Goal: Information Seeking & Learning: Learn about a topic

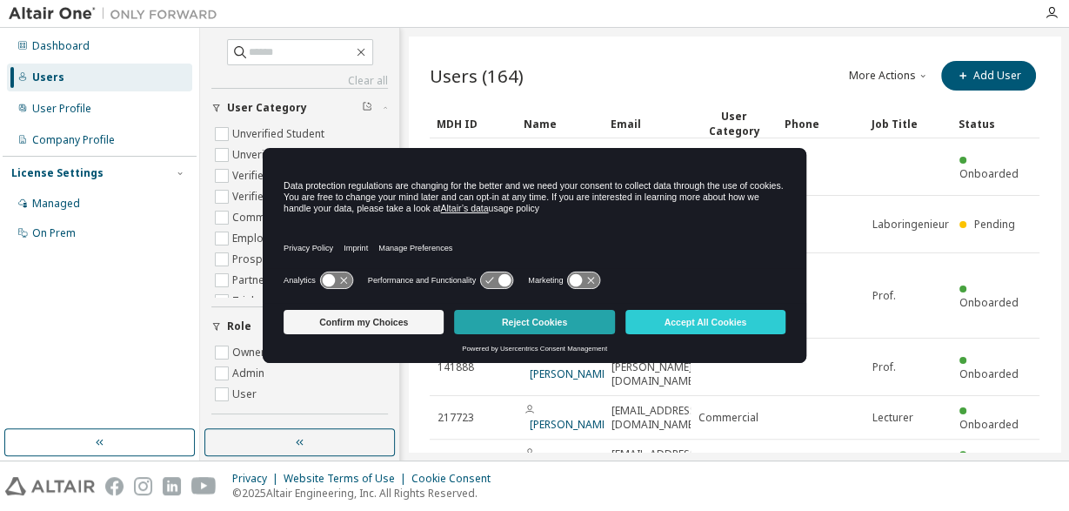
click at [505, 329] on button "Reject Cookies" at bounding box center [534, 322] width 160 height 24
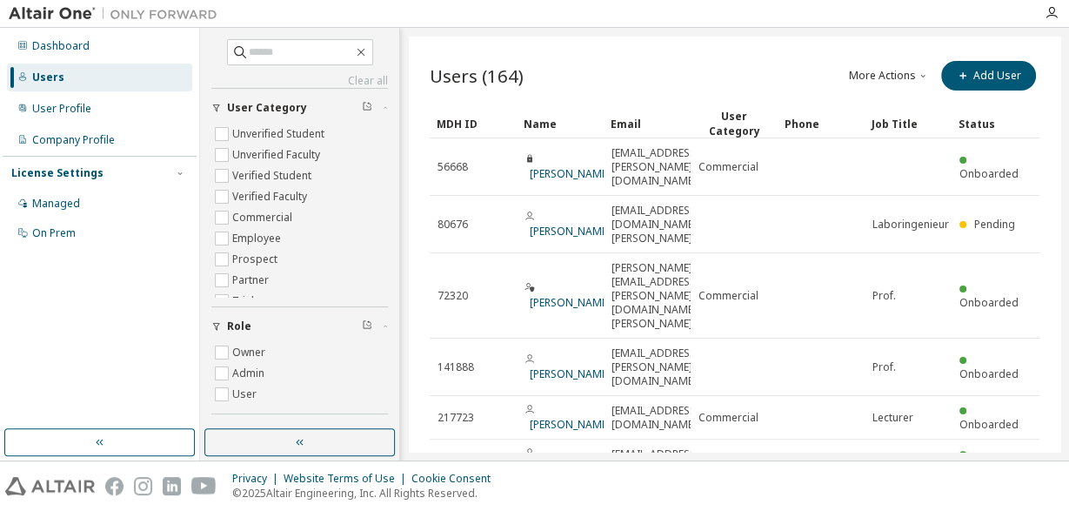
click at [448, 127] on div "MDH ID" at bounding box center [473, 124] width 73 height 28
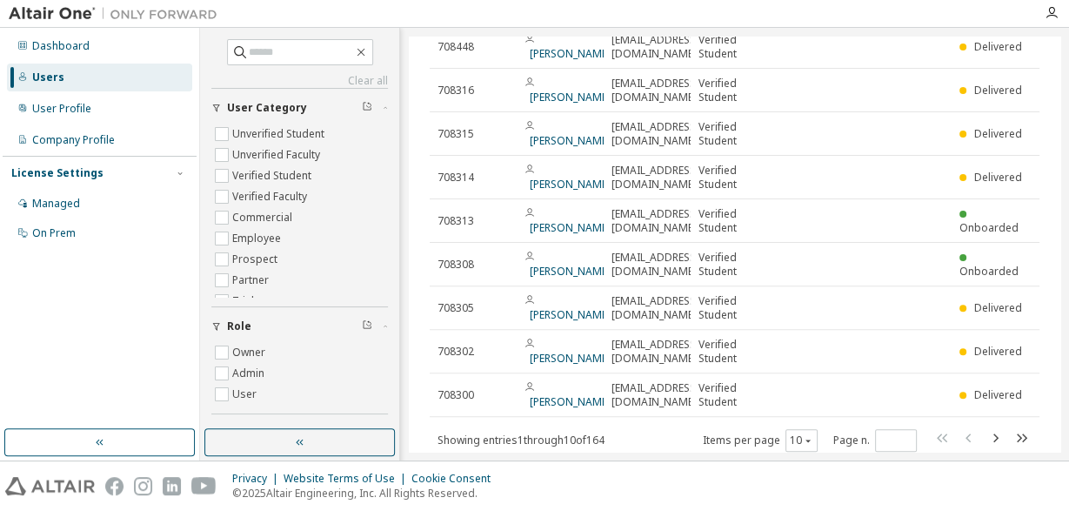
scroll to position [172, 0]
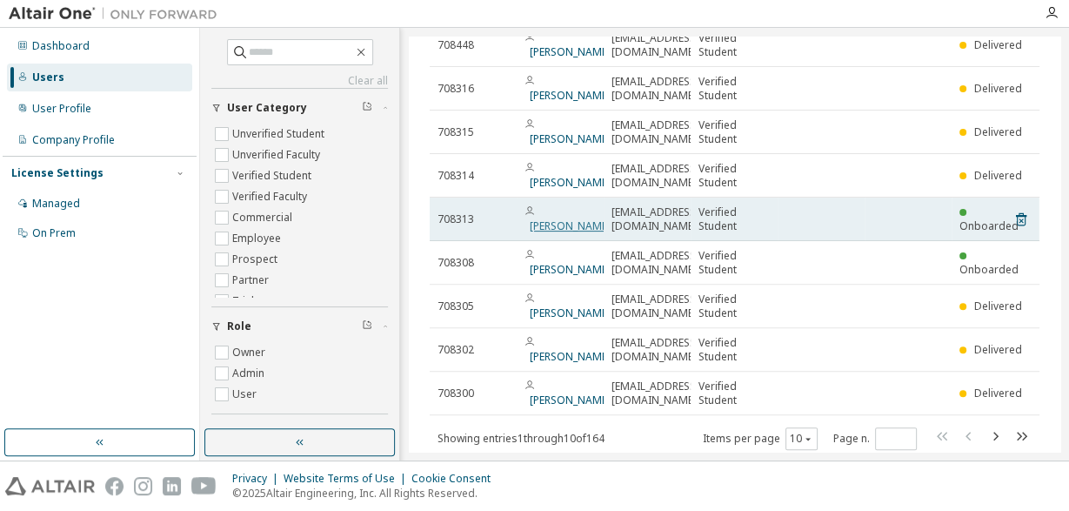
click at [553, 218] on link "[PERSON_NAME]" at bounding box center [570, 225] width 81 height 15
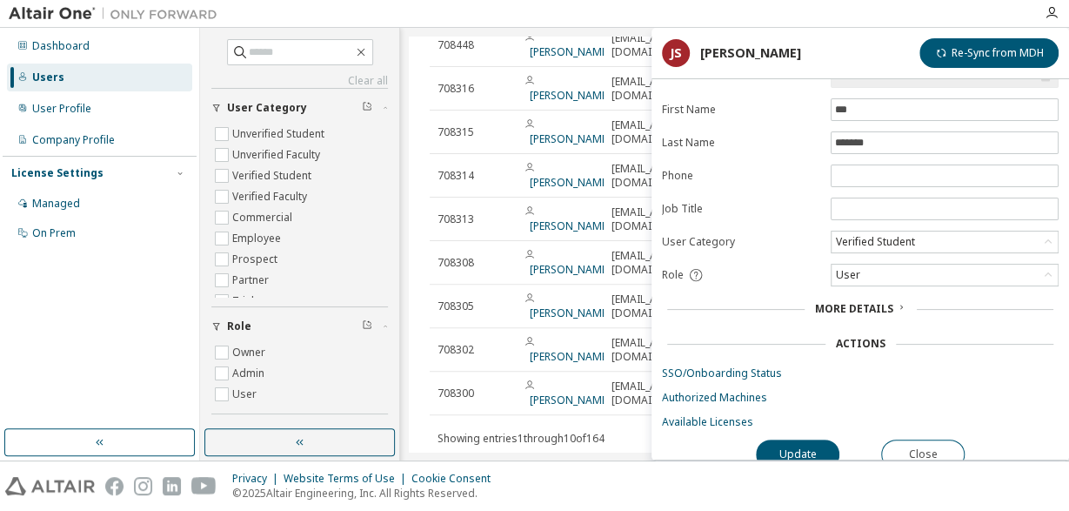
scroll to position [67, 0]
click at [704, 388] on link "Authorized Machines" at bounding box center [860, 395] width 397 height 14
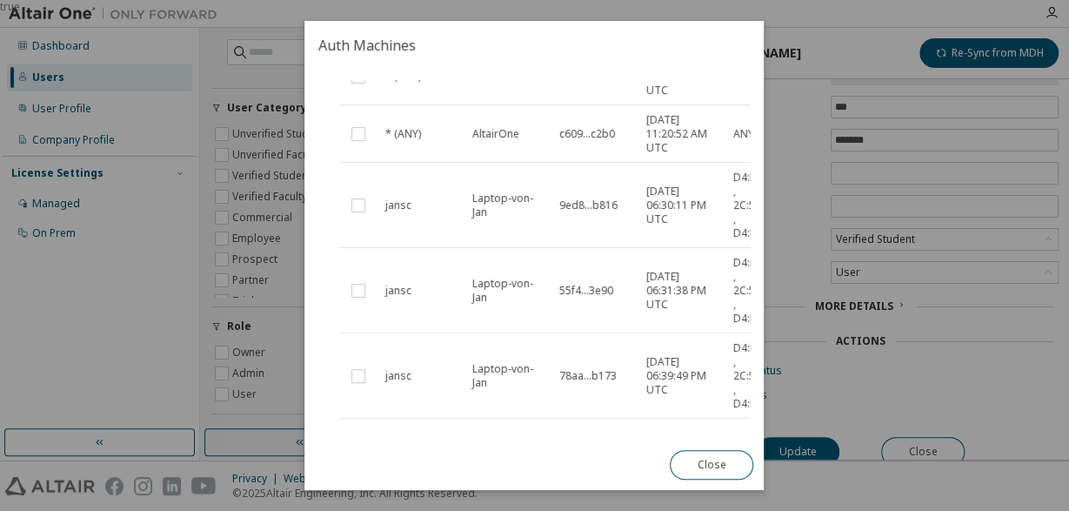
scroll to position [172, 62]
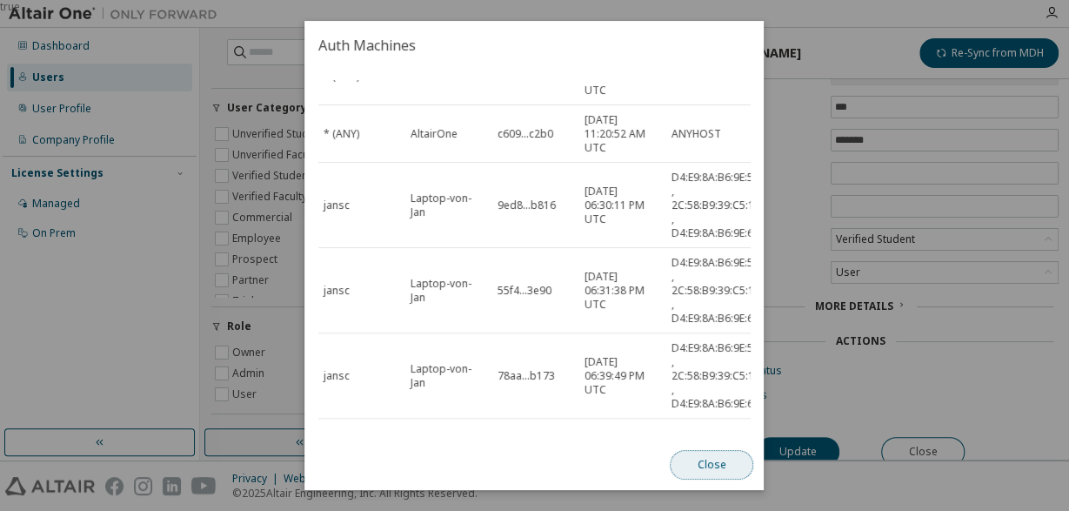
click at [695, 463] on button "Close" at bounding box center [713, 465] width 84 height 30
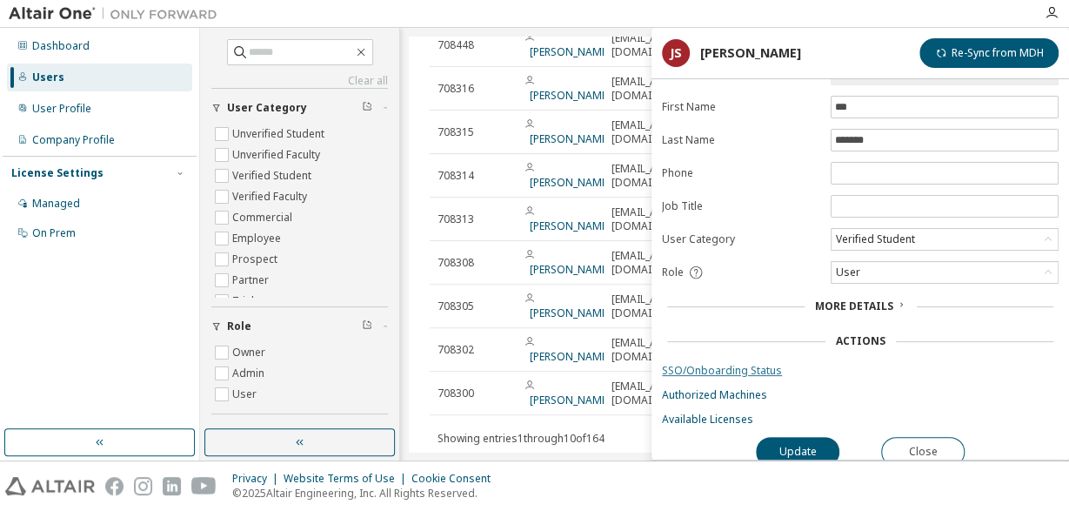
click at [714, 364] on link "SSO/Onboarding Status" at bounding box center [860, 371] width 397 height 14
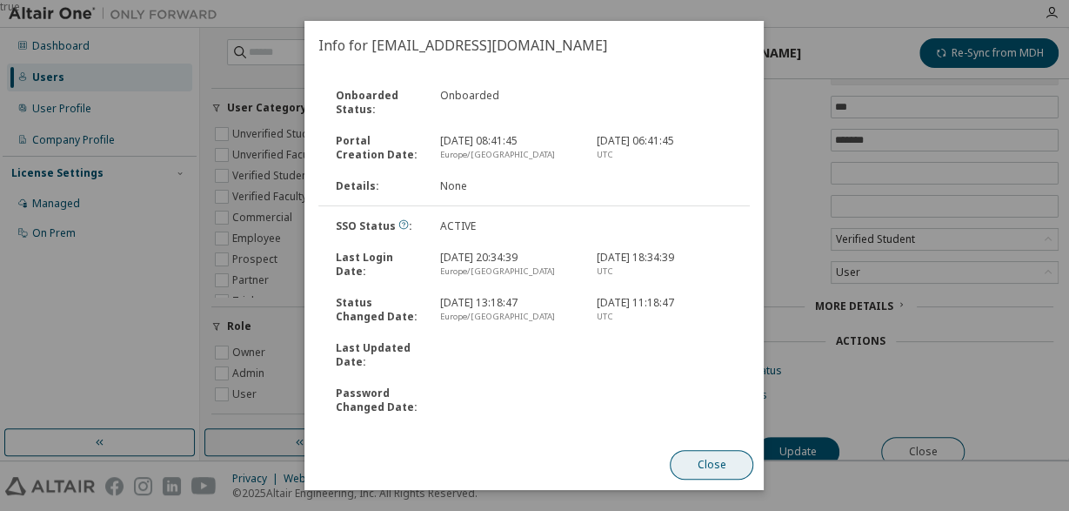
click at [701, 464] on button "Close" at bounding box center [713, 465] width 84 height 30
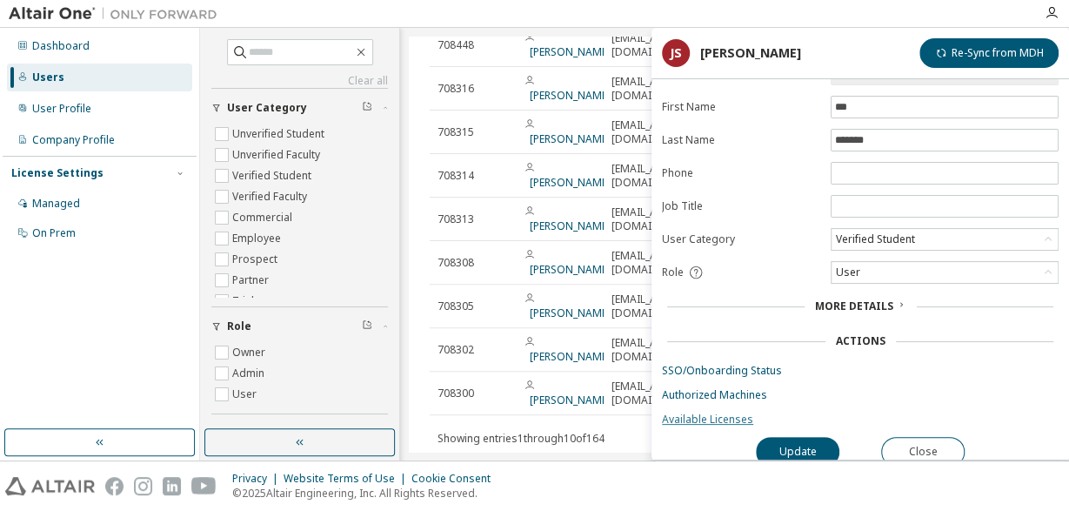
click at [689, 417] on link "Available Licenses" at bounding box center [860, 419] width 397 height 14
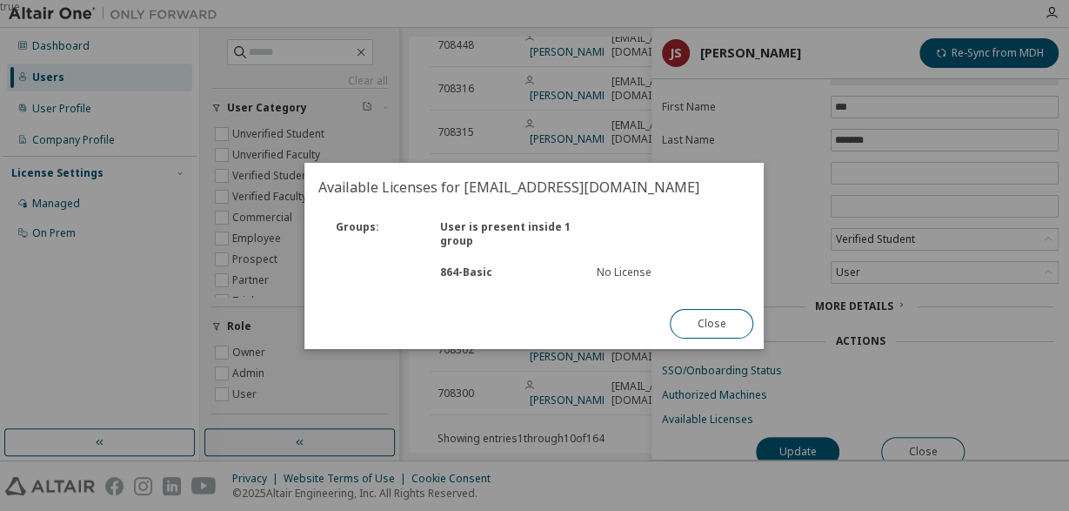
click at [612, 275] on div "No License" at bounding box center [666, 272] width 136 height 14
click at [685, 323] on button "Close" at bounding box center [713, 324] width 84 height 30
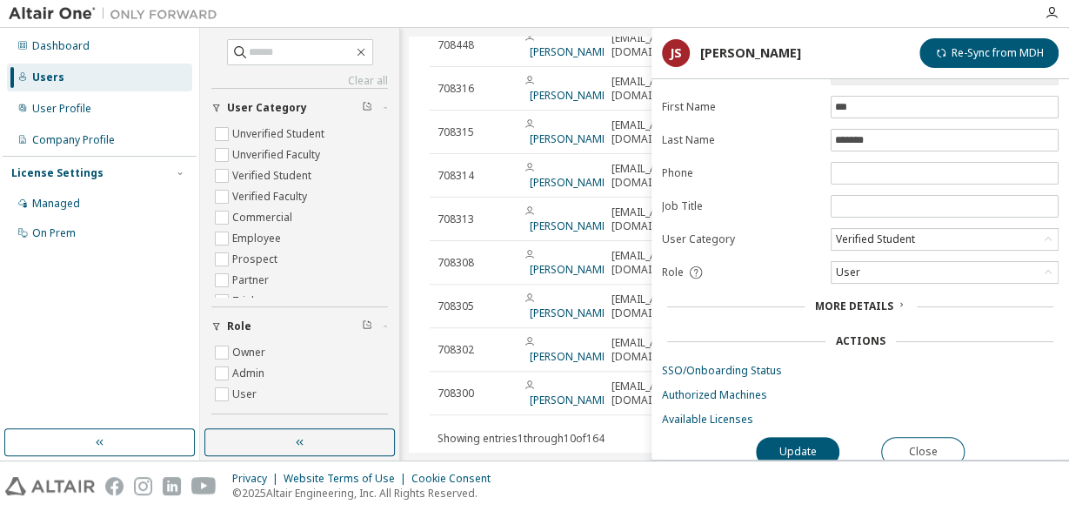
click at [859, 335] on div "Actions" at bounding box center [861, 341] width 50 height 14
click at [866, 300] on span "More Details" at bounding box center [854, 305] width 78 height 15
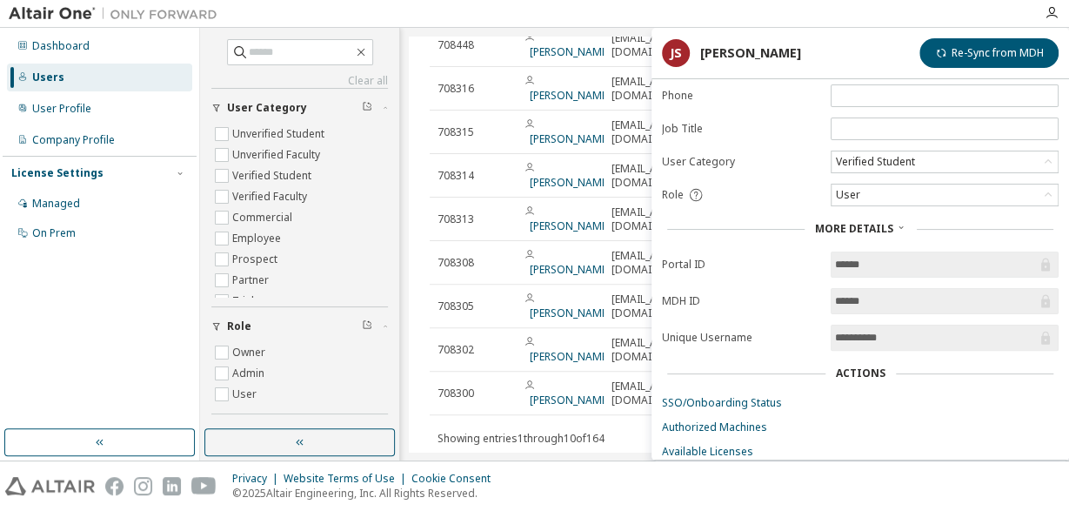
scroll to position [175, 0]
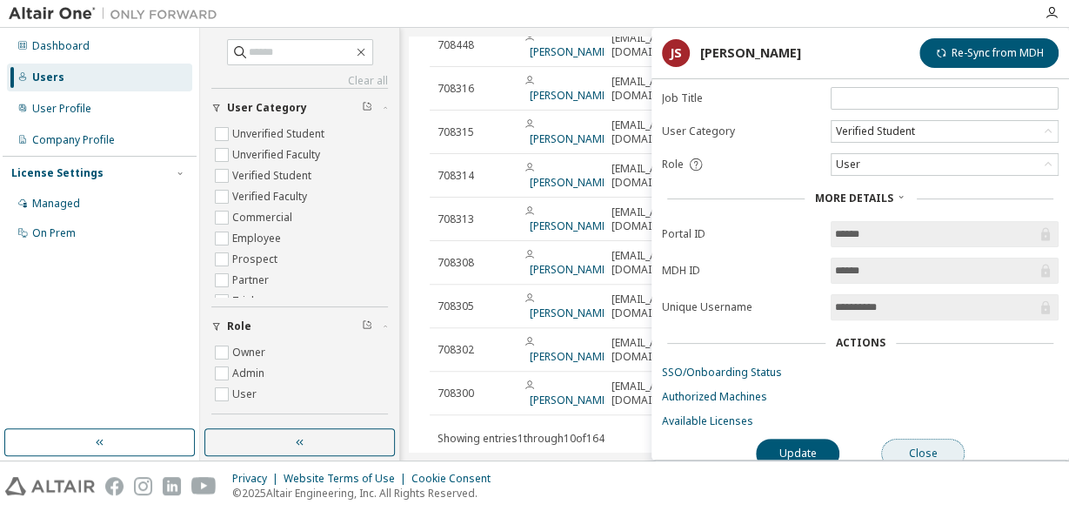
click at [902, 452] on button "Close" at bounding box center [923, 453] width 84 height 30
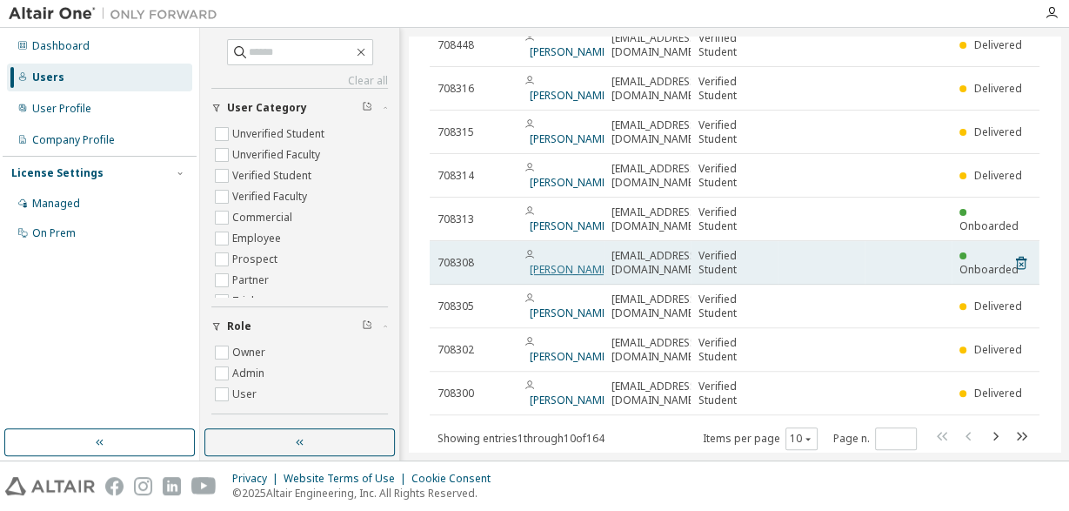
click at [551, 262] on link "[PERSON_NAME]" at bounding box center [570, 269] width 81 height 15
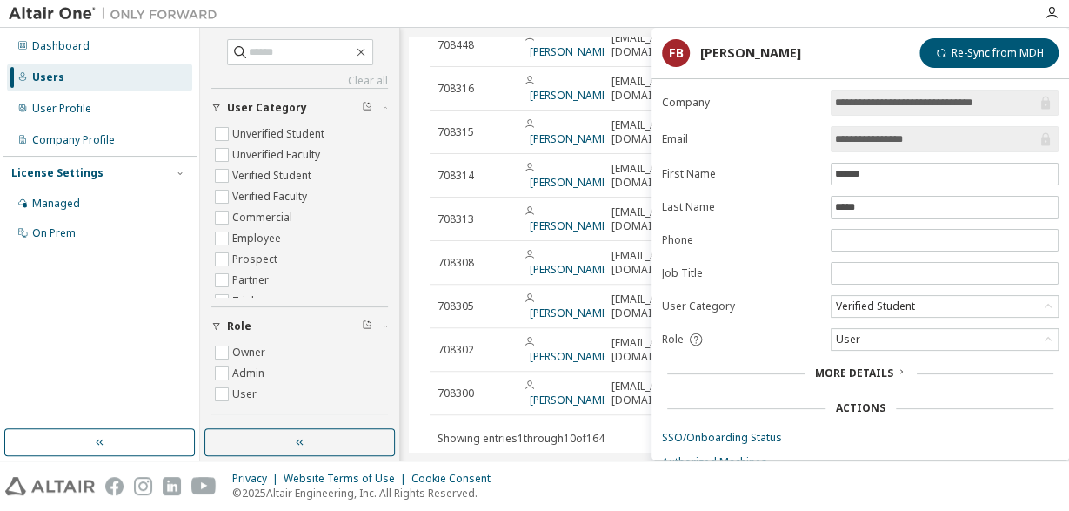
scroll to position [67, 0]
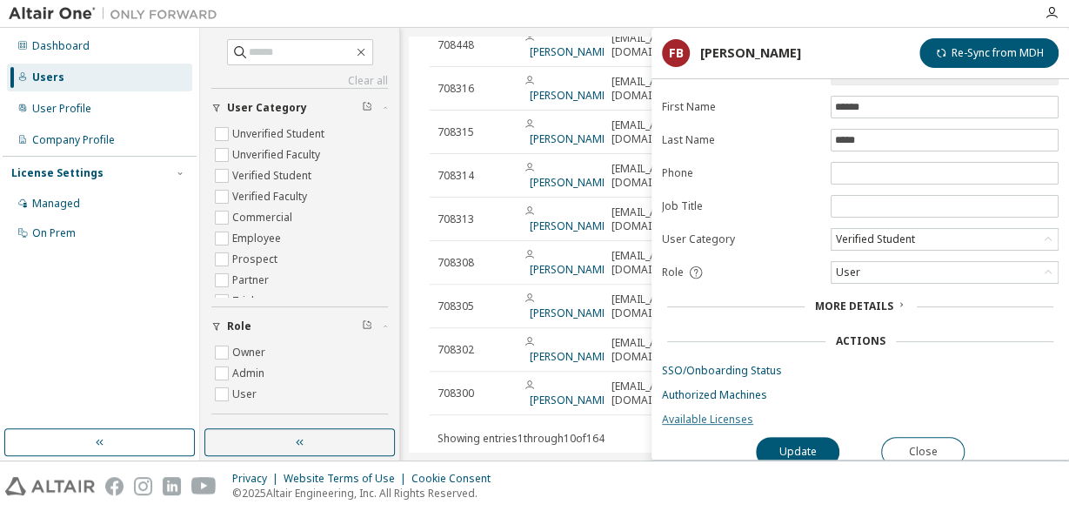
click at [702, 418] on link "Available Licenses" at bounding box center [860, 419] width 397 height 14
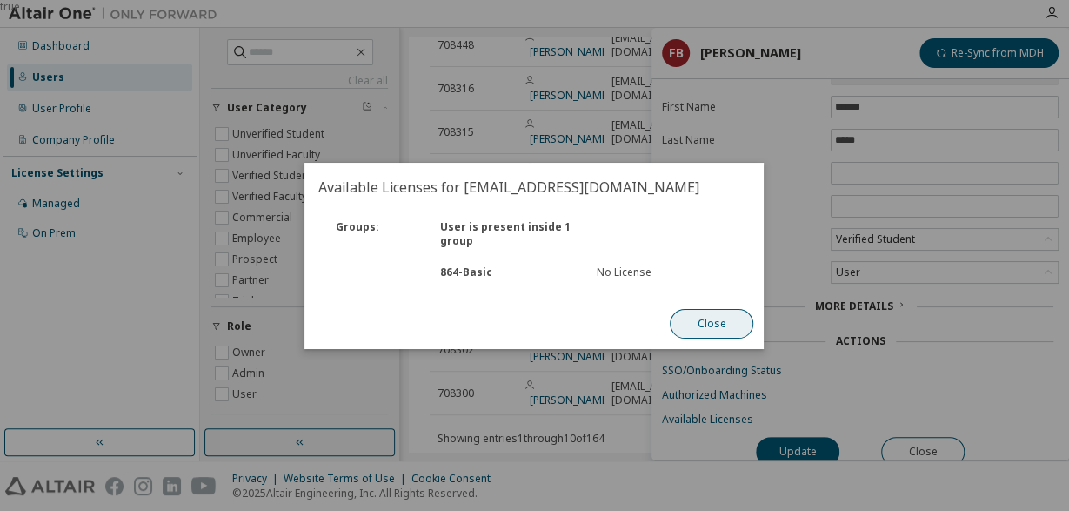
click at [725, 324] on button "Close" at bounding box center [713, 324] width 84 height 30
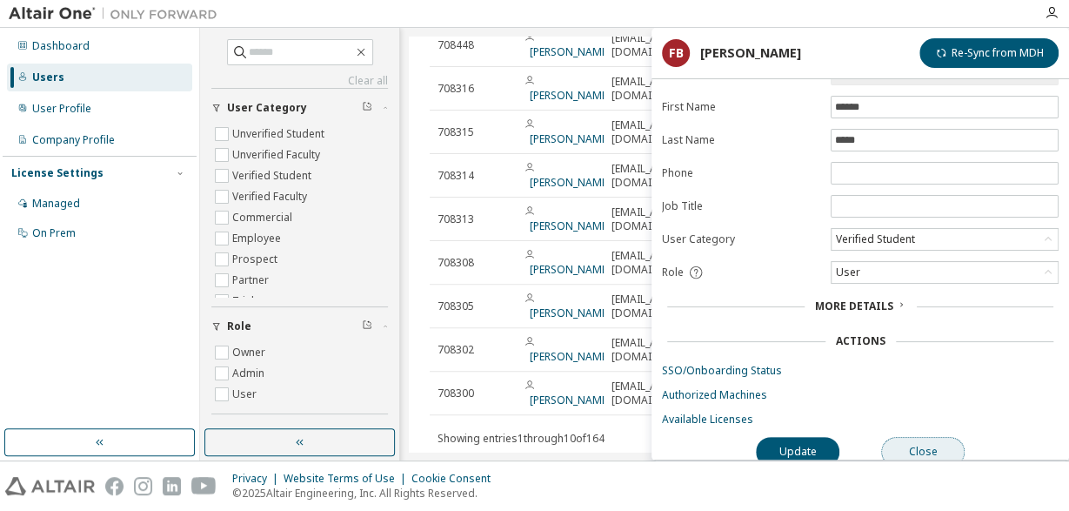
click at [916, 445] on button "Close" at bounding box center [923, 452] width 84 height 30
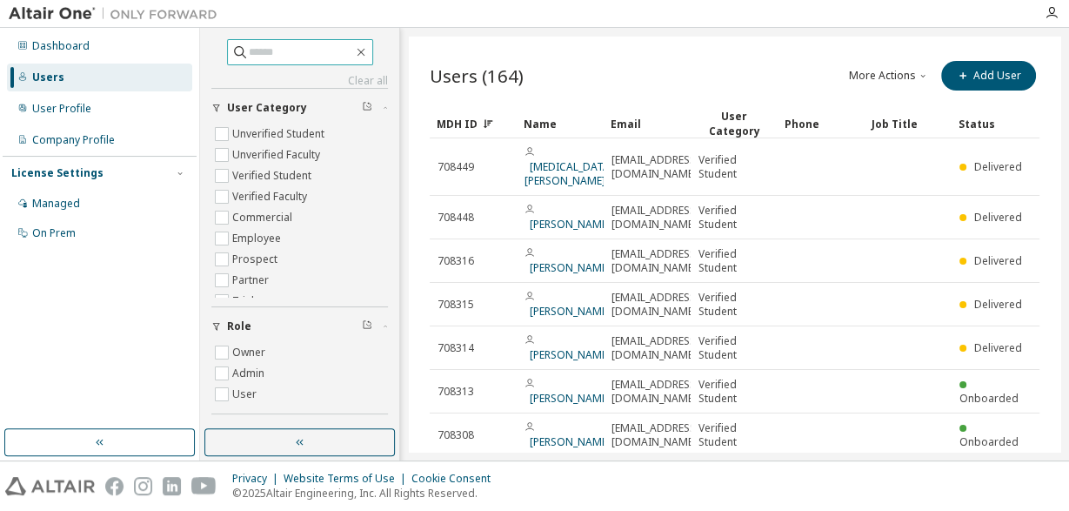
click at [315, 49] on input "text" at bounding box center [301, 51] width 104 height 17
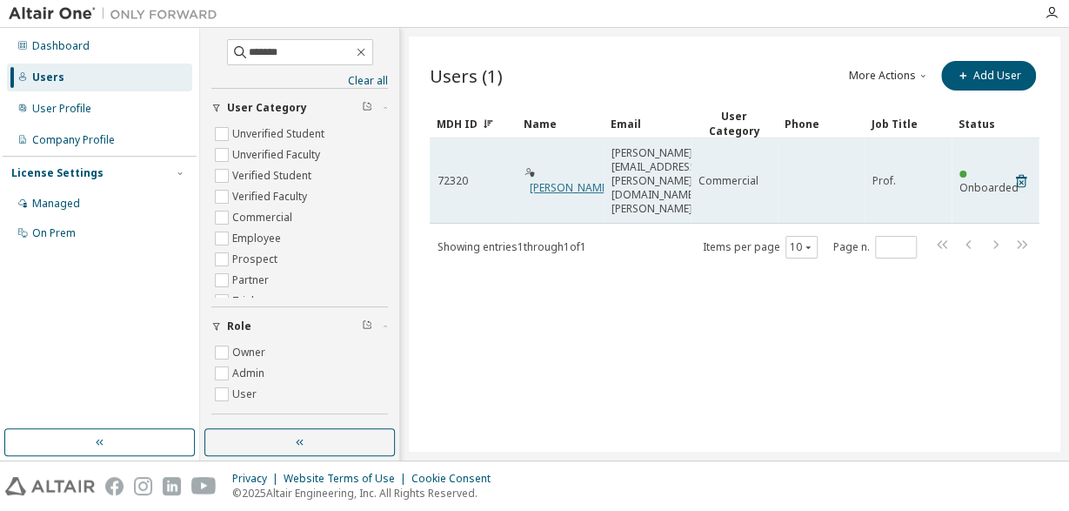
click at [558, 180] on link "[PERSON_NAME]" at bounding box center [570, 187] width 81 height 15
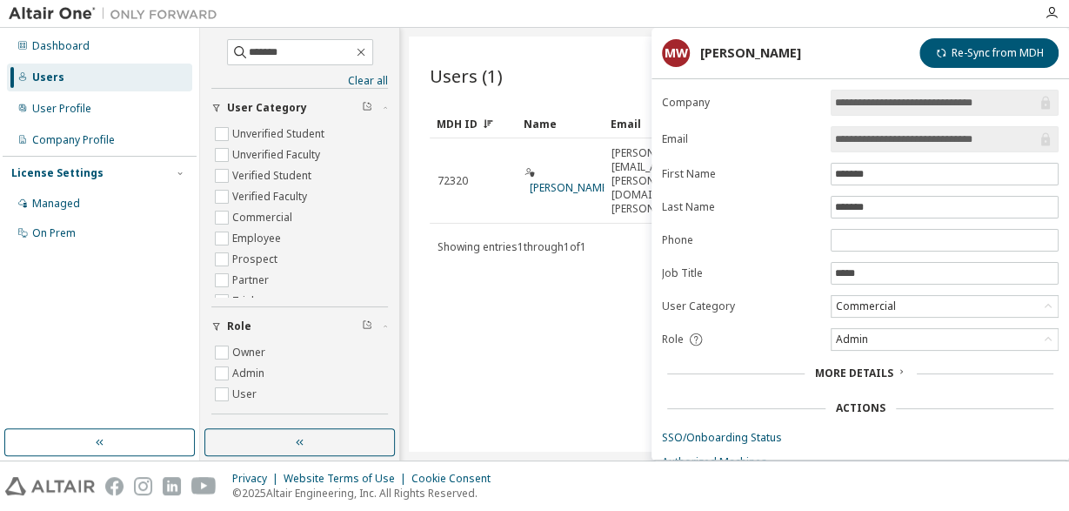
scroll to position [67, 0]
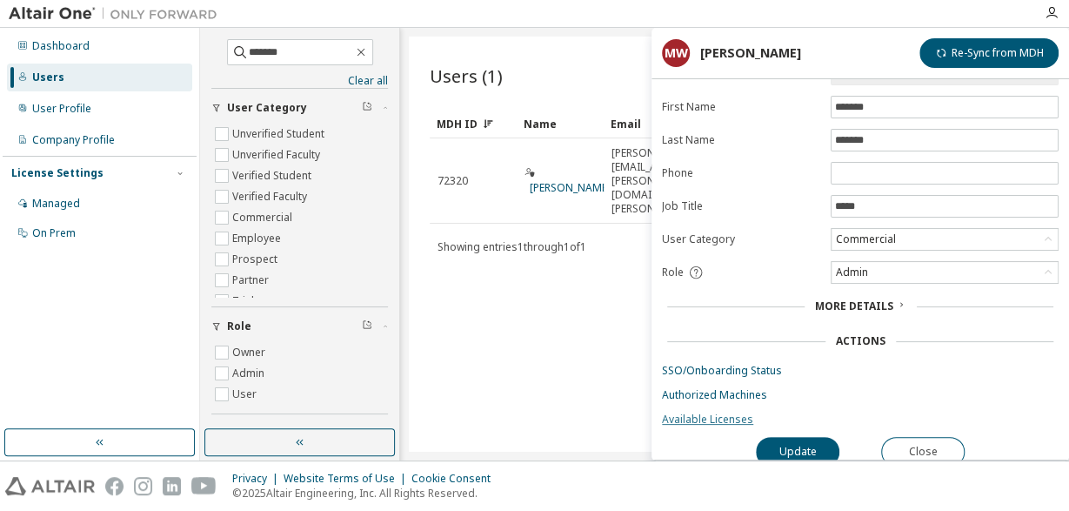
click at [713, 412] on link "Available Licenses" at bounding box center [860, 419] width 397 height 14
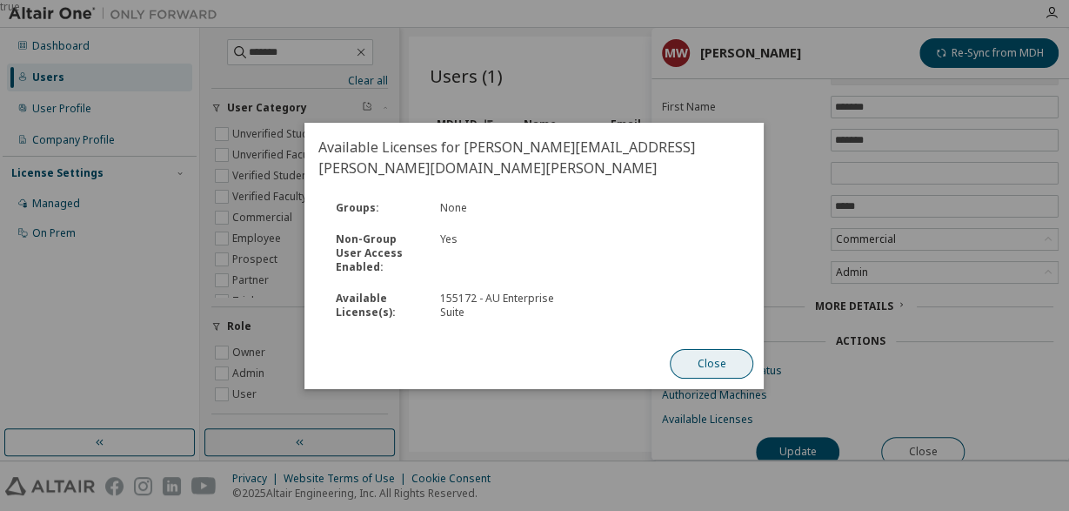
click at [690, 358] on button "Close" at bounding box center [713, 364] width 84 height 30
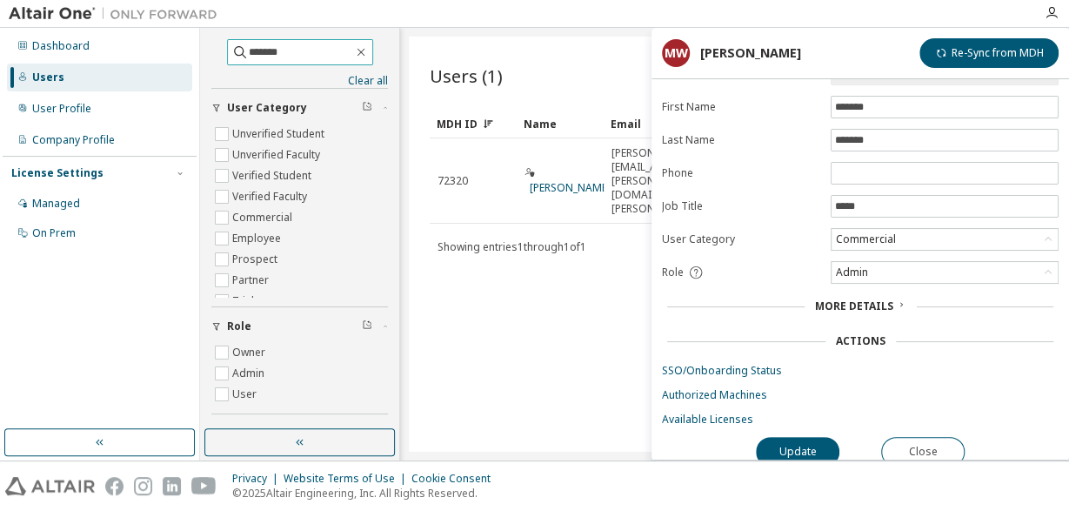
click at [346, 51] on input "*******" at bounding box center [301, 51] width 104 height 17
type input "*******"
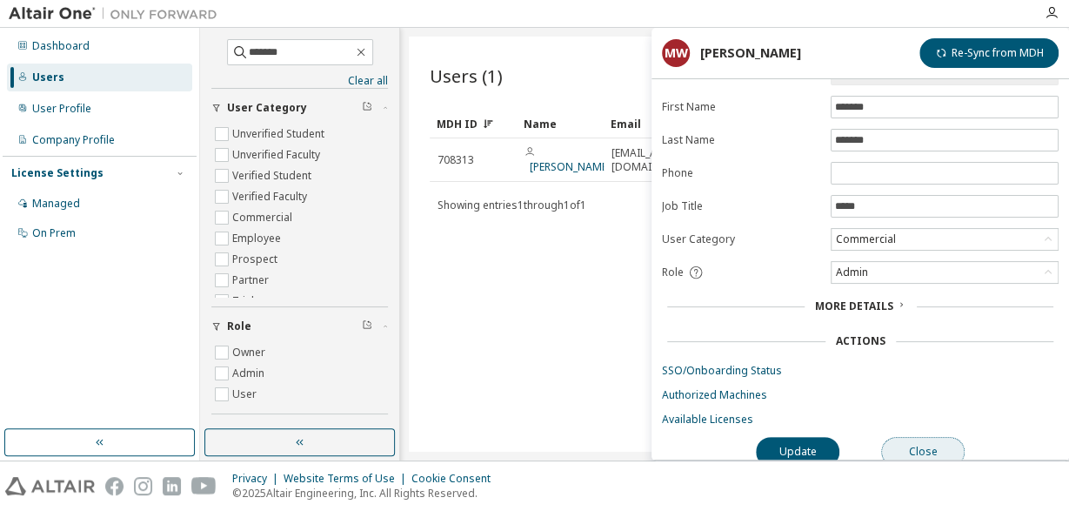
click at [899, 451] on button "Close" at bounding box center [923, 452] width 84 height 30
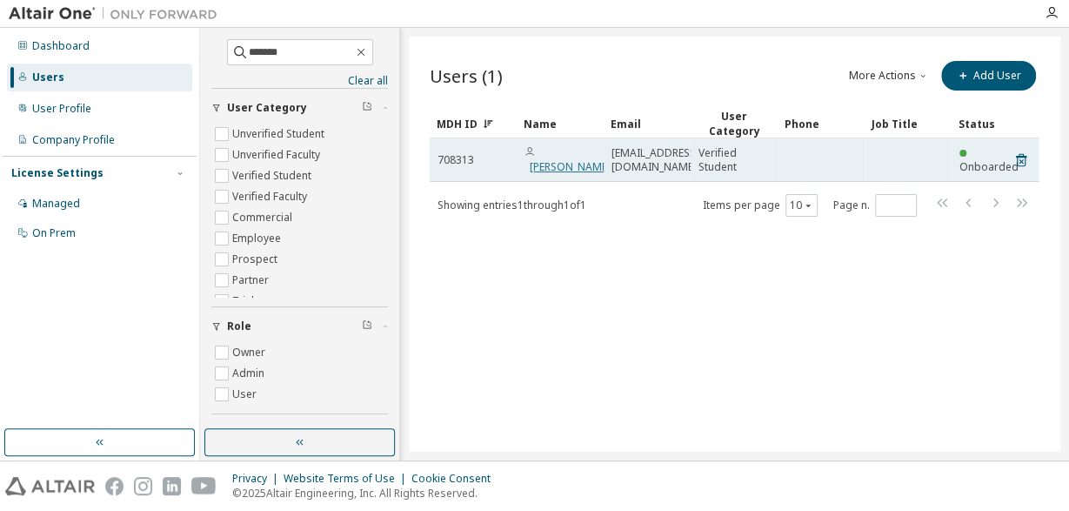
click at [558, 159] on link "[PERSON_NAME]" at bounding box center [570, 166] width 81 height 15
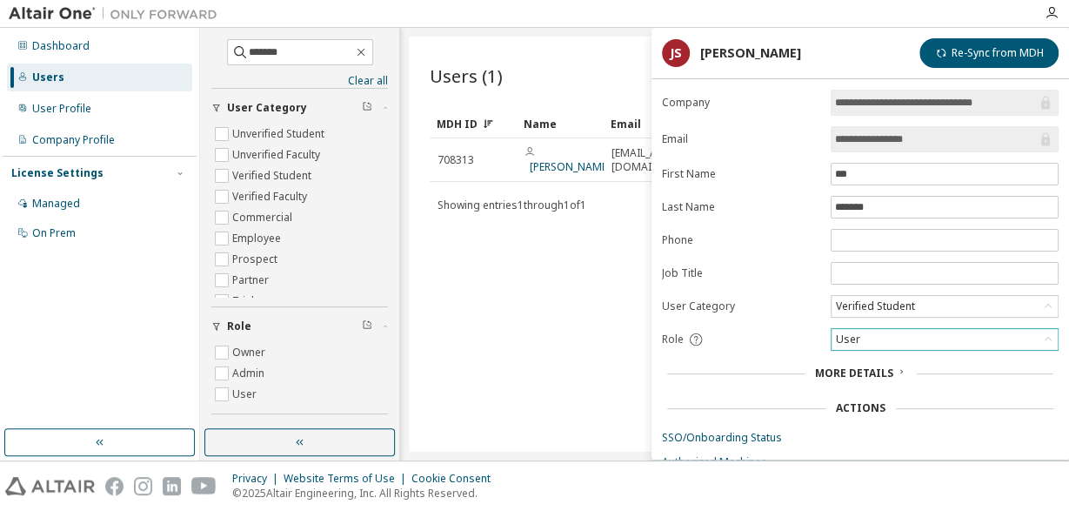
click at [908, 340] on div "User" at bounding box center [945, 339] width 226 height 21
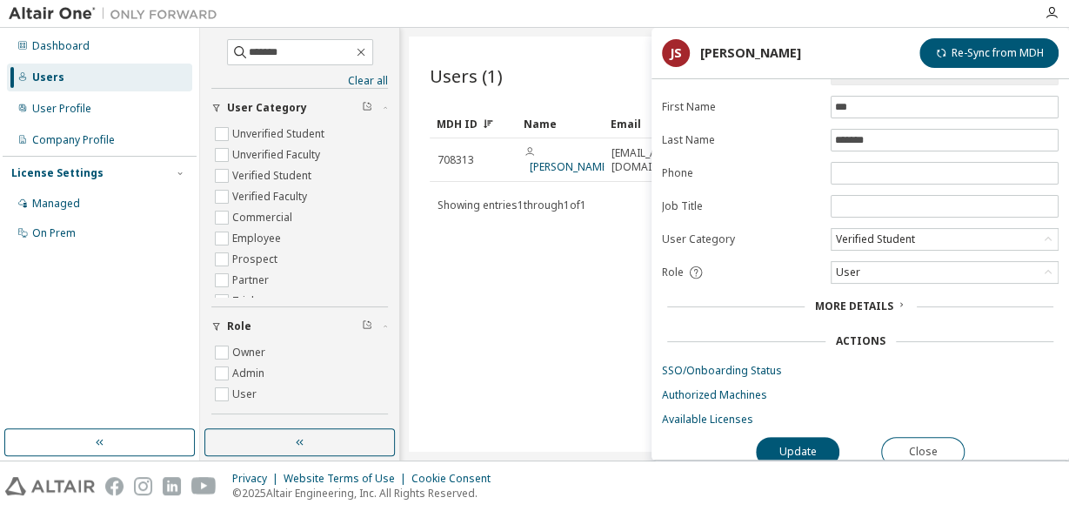
click at [886, 302] on span "More Details" at bounding box center [854, 305] width 78 height 15
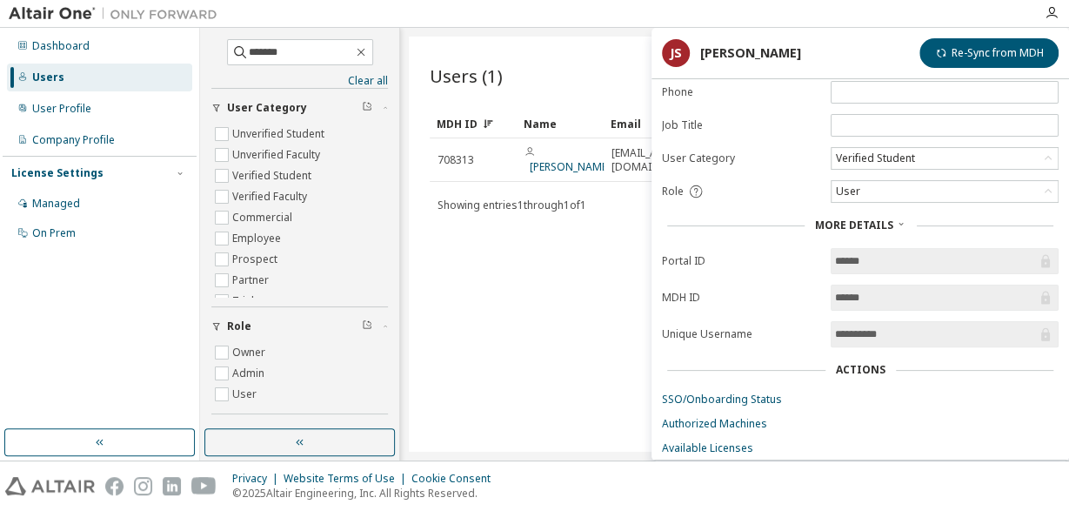
scroll to position [175, 0]
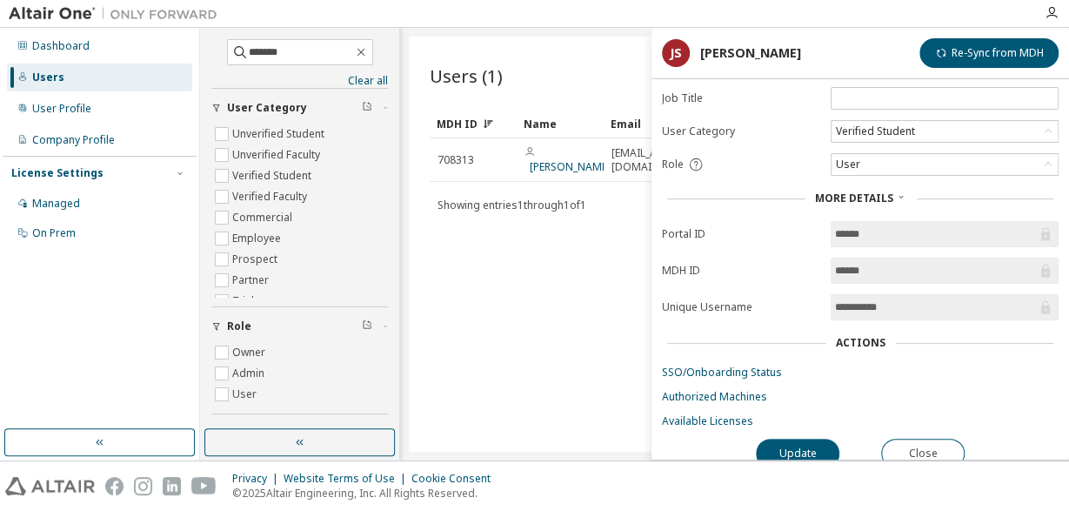
click at [866, 336] on div "Actions" at bounding box center [861, 343] width 50 height 14
click at [909, 443] on button "Close" at bounding box center [923, 453] width 84 height 30
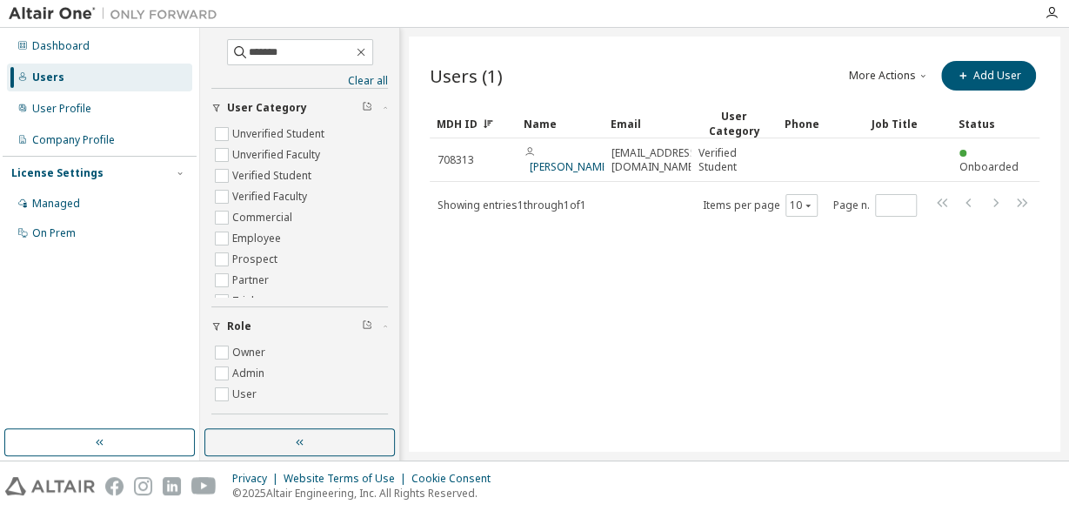
click at [719, 328] on div "Users (1) More Actions Import From CSV Export To CSV Add User Clear Load Save S…" at bounding box center [735, 244] width 652 height 415
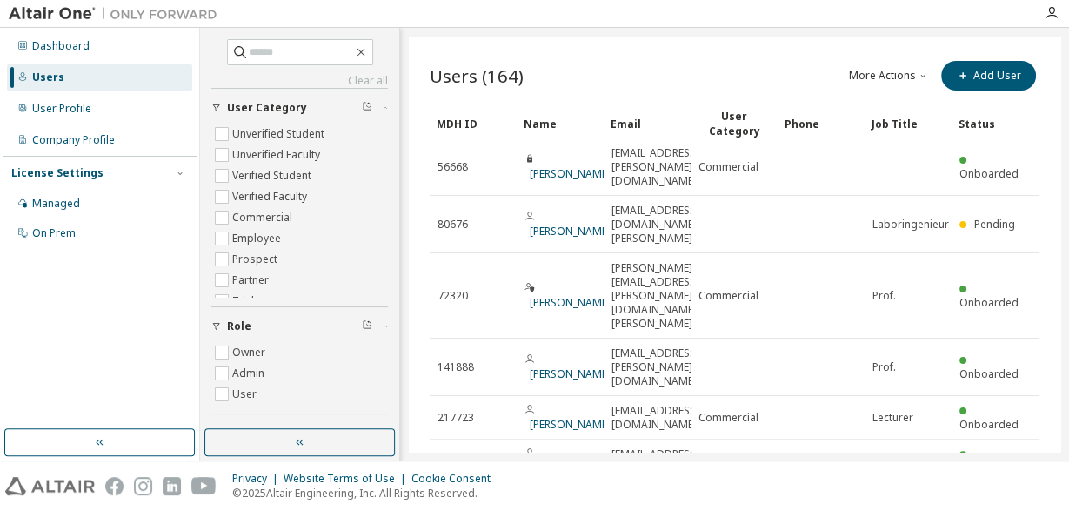
click at [873, 72] on button "More Actions" at bounding box center [889, 76] width 84 height 30
click at [766, 83] on div "More Actions Import From CSV Export To CSV Add User" at bounding box center [887, 75] width 305 height 37
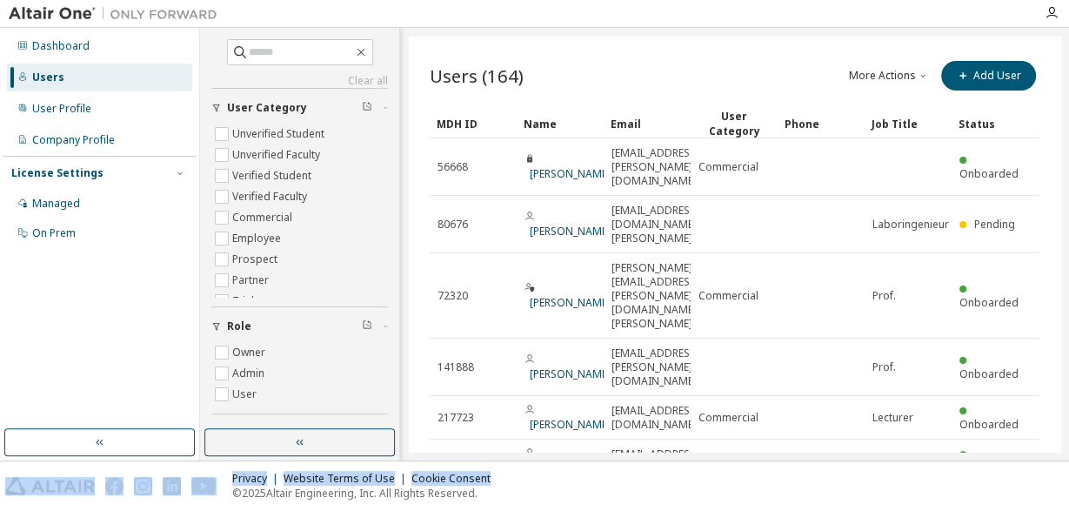
drag, startPoint x: 746, startPoint y: 458, endPoint x: 828, endPoint y: 465, distance: 82.9
click at [828, 460] on div "Clear all Status Role Owner Admin User User Category Unverified Student Unverif…" at bounding box center [634, 244] width 869 height 432
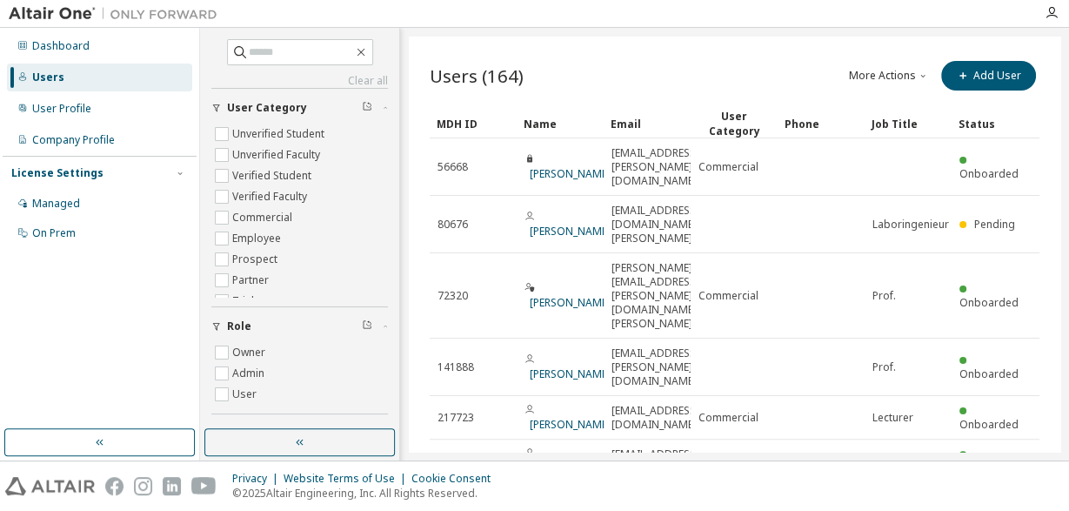
click at [451, 114] on div "MDH ID" at bounding box center [473, 124] width 73 height 28
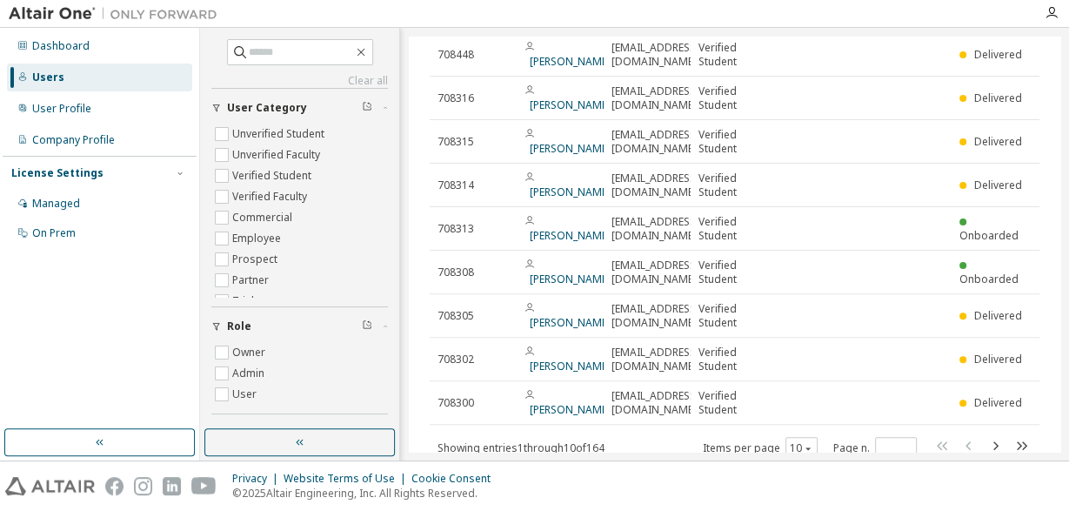
scroll to position [199, 0]
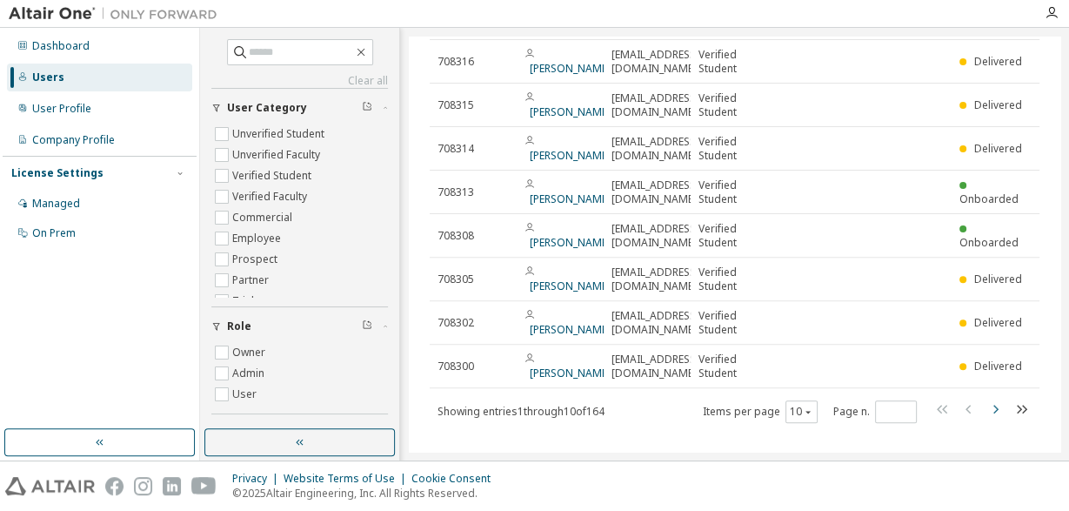
click at [995, 398] on icon "button" at bounding box center [995, 408] width 21 height 21
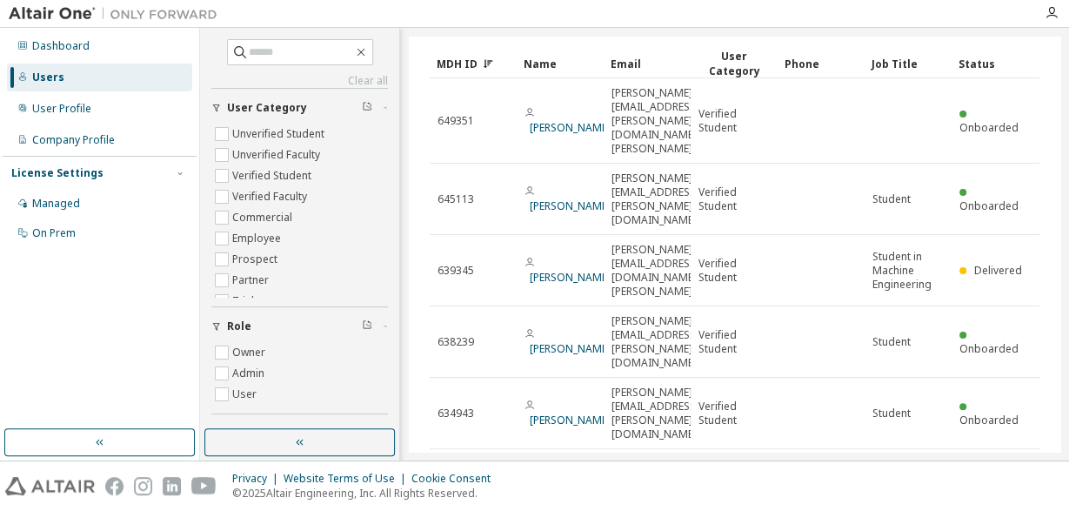
scroll to position [213, 0]
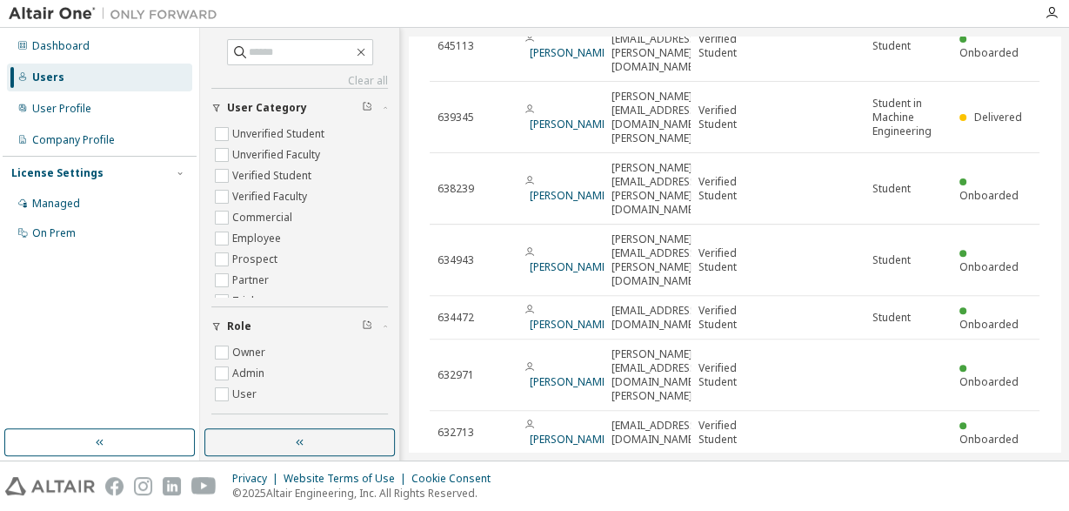
type input "*"
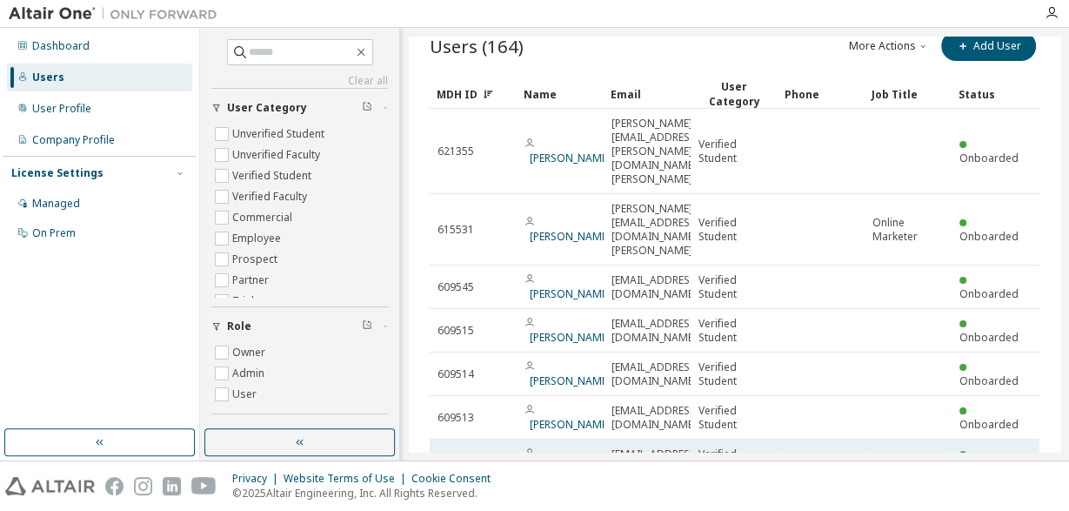
scroll to position [0, 0]
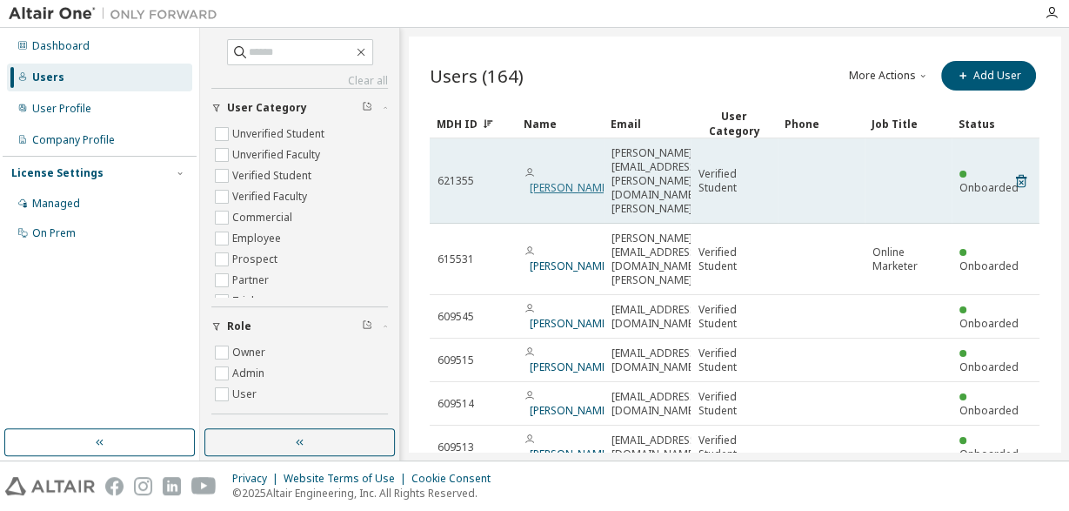
click at [540, 180] on link "[PERSON_NAME]" at bounding box center [570, 187] width 81 height 15
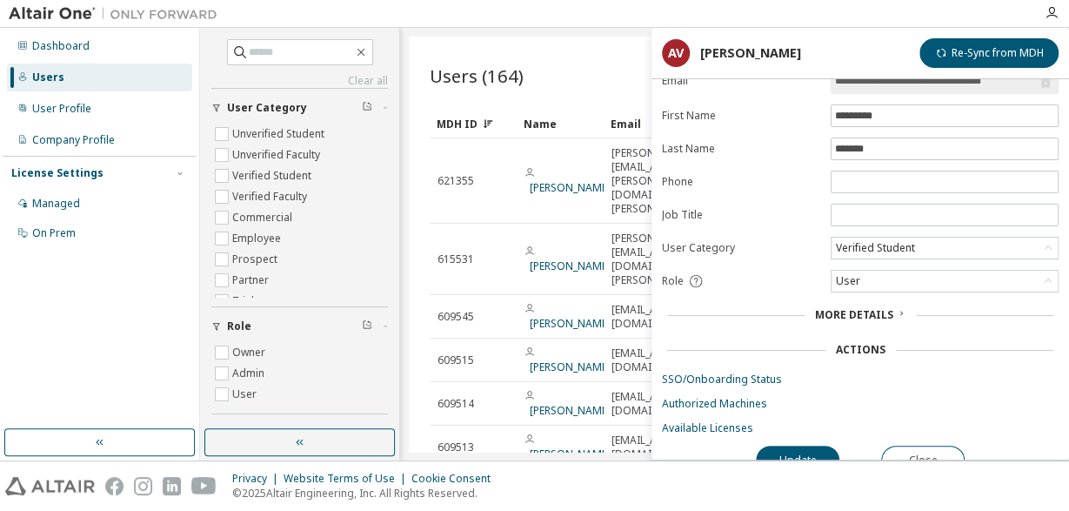
scroll to position [67, 0]
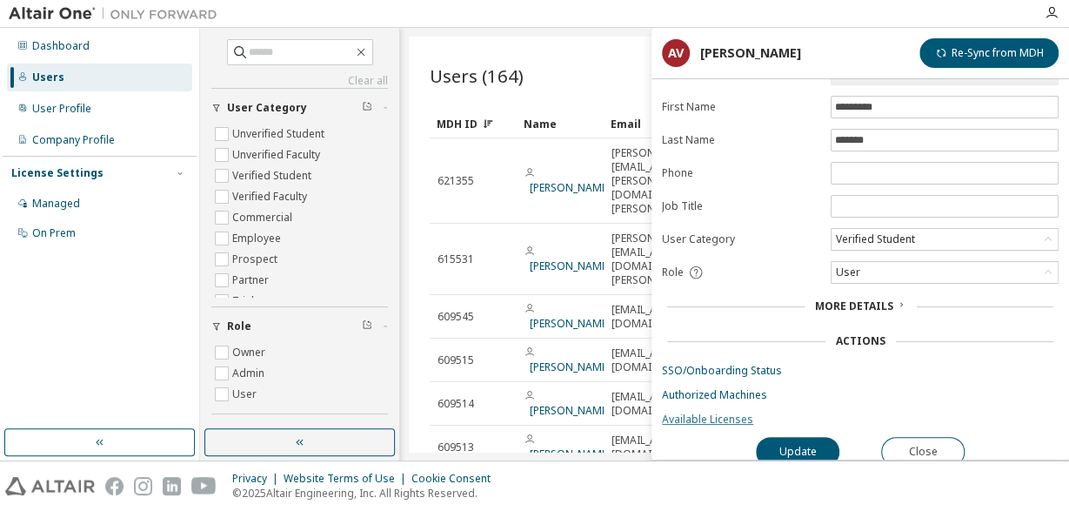
click at [710, 412] on link "Available Licenses" at bounding box center [860, 419] width 397 height 14
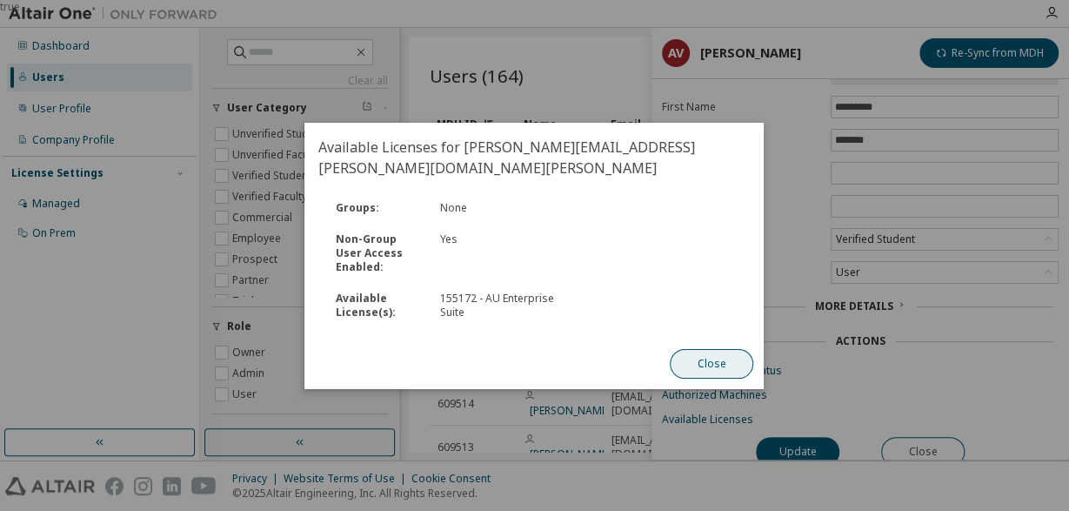
click at [708, 353] on button "Close" at bounding box center [713, 364] width 84 height 30
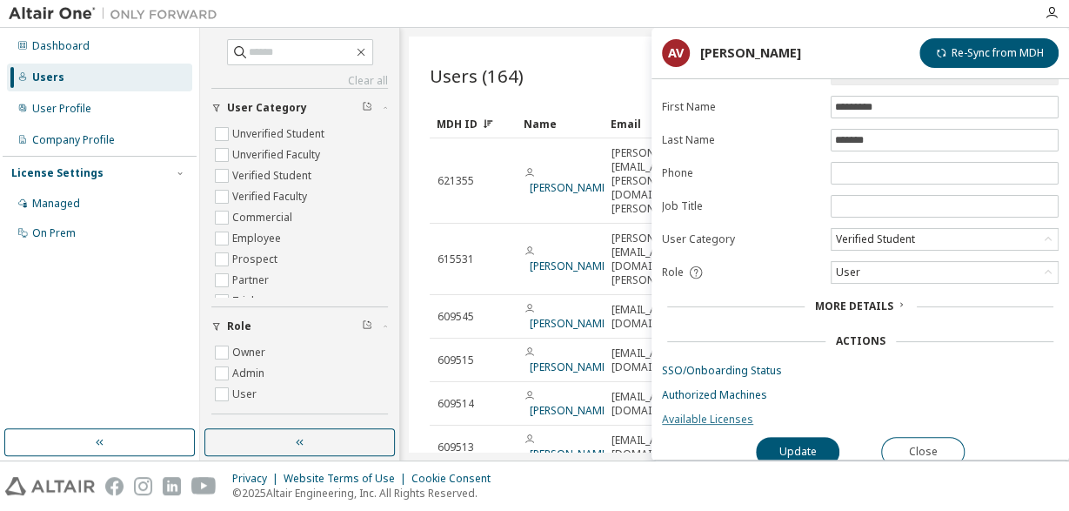
click at [692, 414] on link "Available Licenses" at bounding box center [860, 419] width 397 height 14
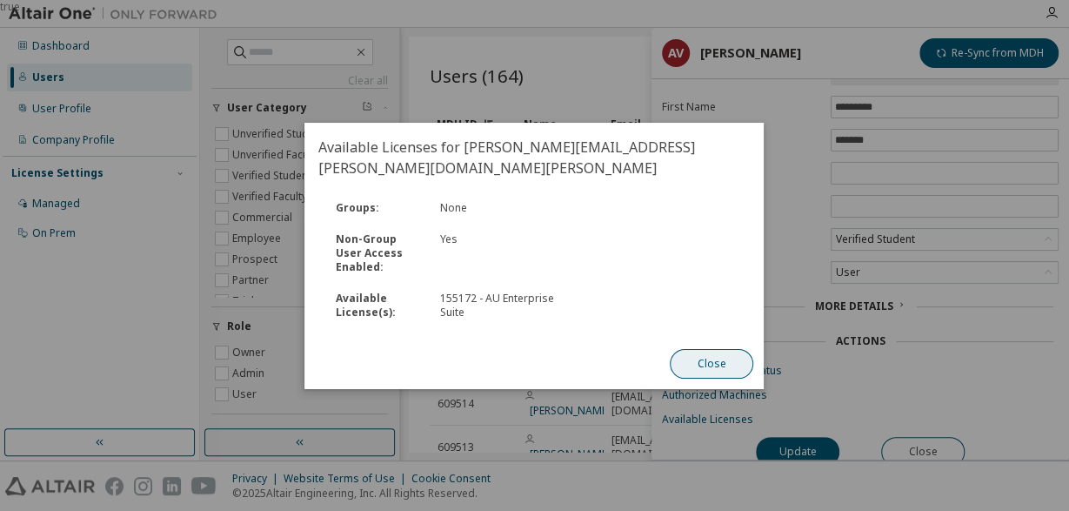
click at [692, 349] on button "Close" at bounding box center [713, 364] width 84 height 30
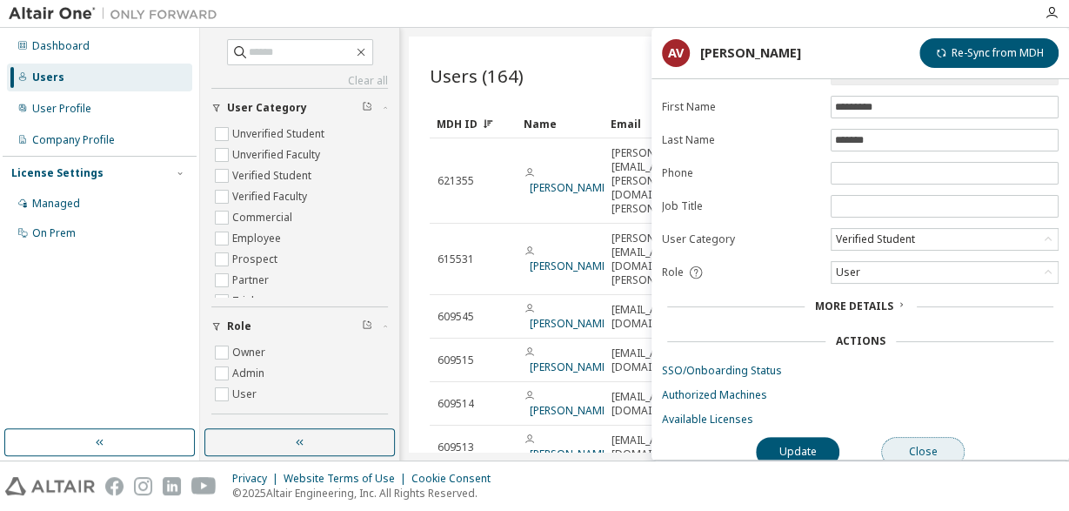
click at [897, 443] on button "Close" at bounding box center [923, 452] width 84 height 30
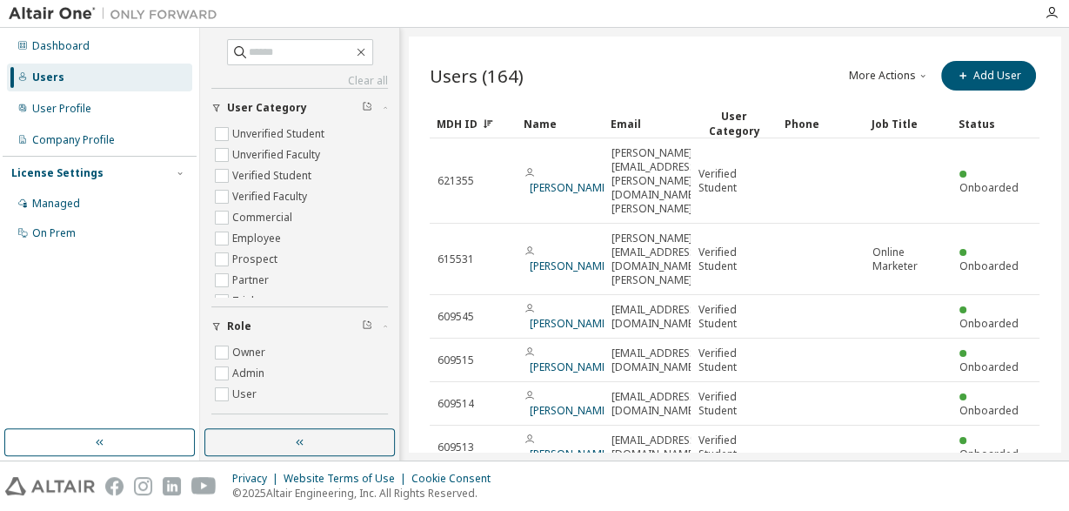
click at [443, 123] on div "MDH ID" at bounding box center [473, 124] width 73 height 28
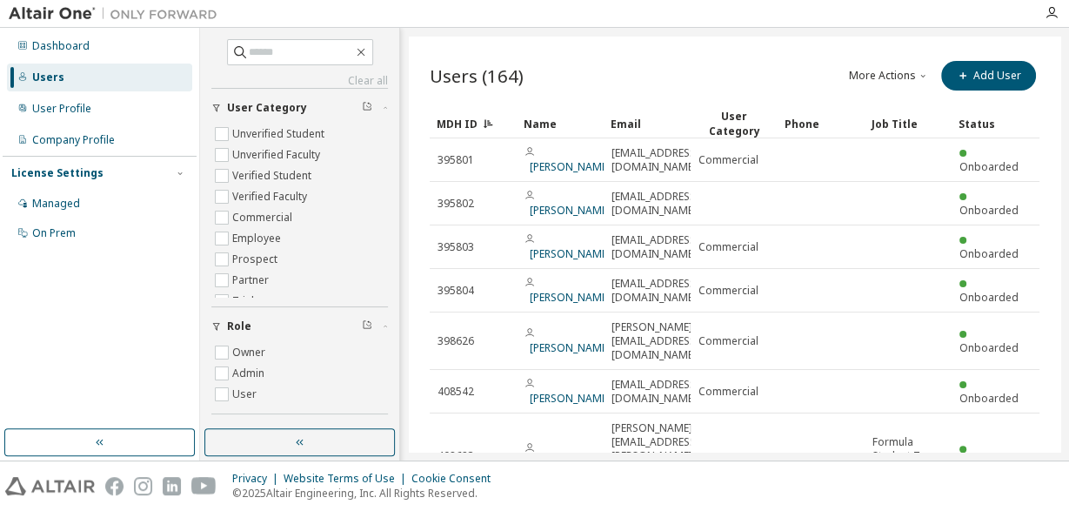
click at [443, 123] on div "MDH ID" at bounding box center [473, 124] width 73 height 28
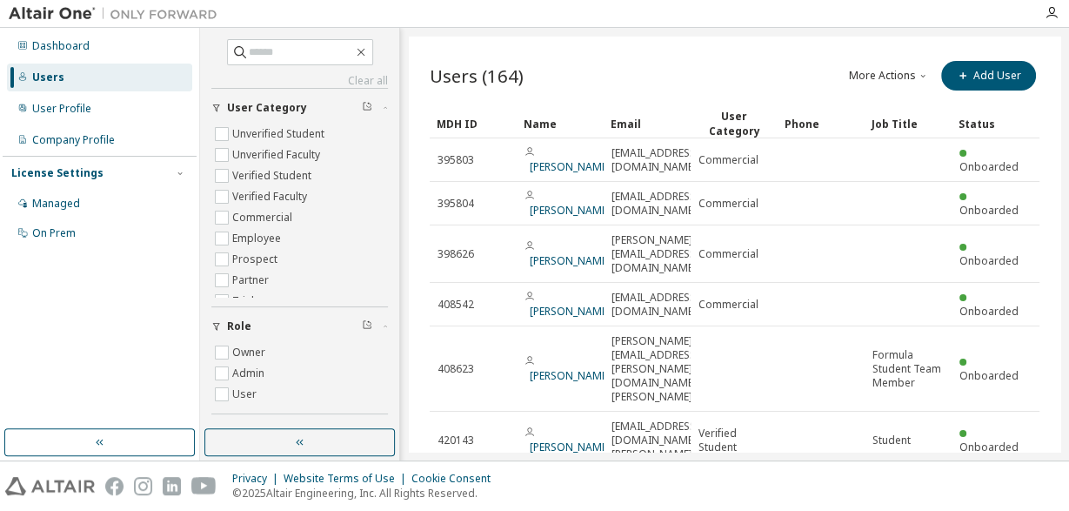
click at [443, 123] on div "MDH ID" at bounding box center [473, 124] width 73 height 28
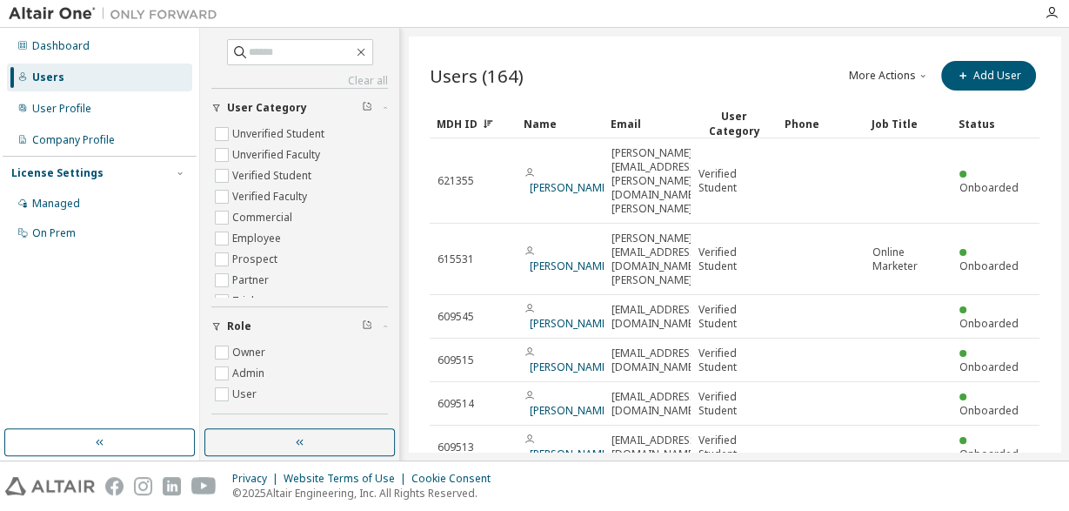
click at [50, 77] on div "Users" at bounding box center [48, 77] width 32 height 14
click at [368, 51] on icon "button" at bounding box center [361, 52] width 14 height 14
click at [535, 124] on div "Name" at bounding box center [560, 124] width 73 height 28
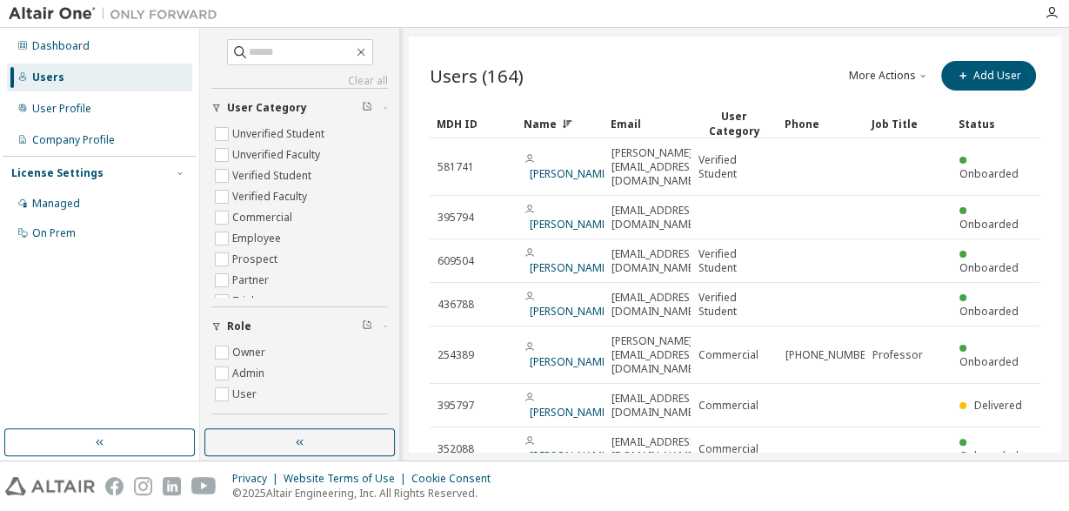
click at [445, 120] on div "MDH ID" at bounding box center [473, 124] width 73 height 28
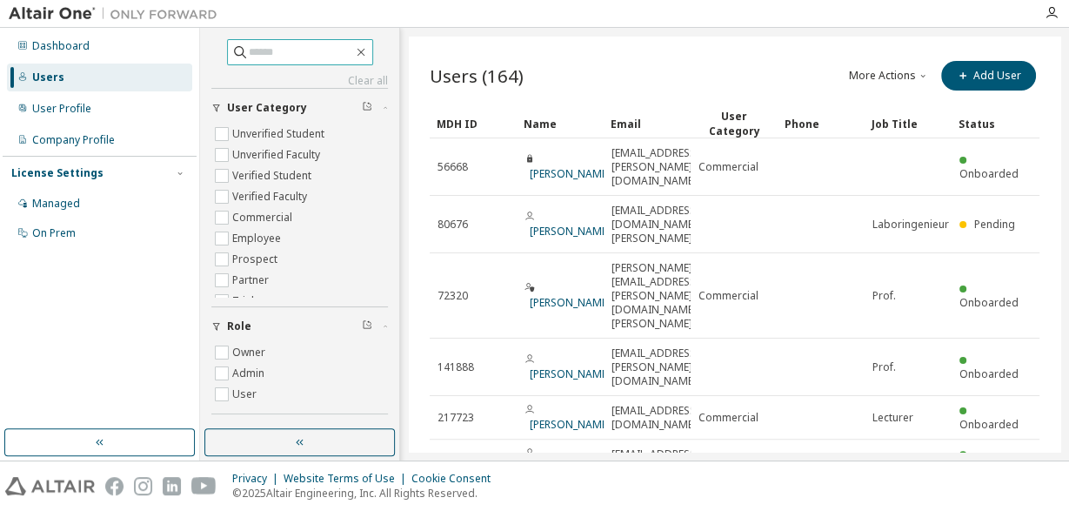
click at [281, 51] on input "text" at bounding box center [301, 51] width 104 height 17
type input "*******"
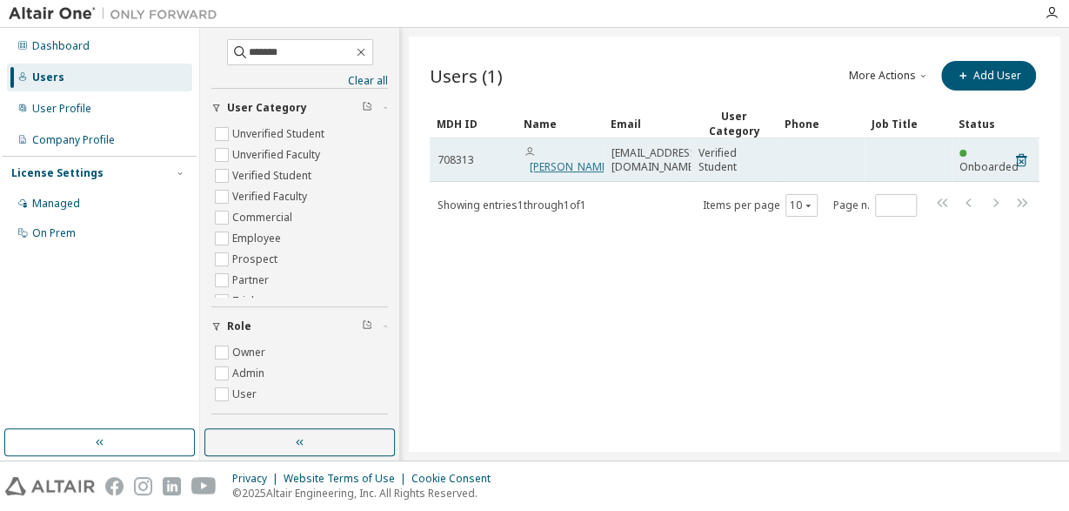
click at [567, 159] on link "[PERSON_NAME]" at bounding box center [570, 166] width 81 height 15
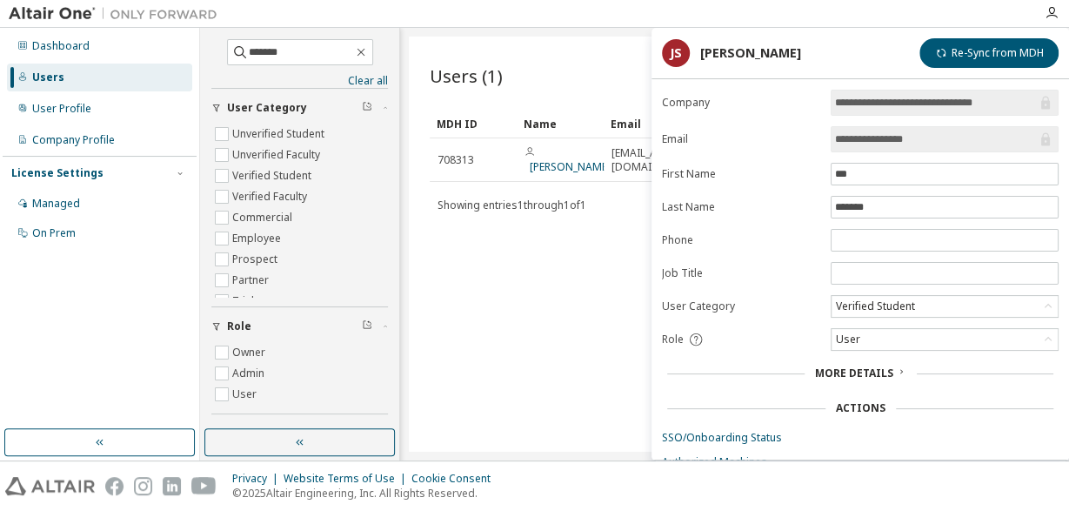
scroll to position [67, 0]
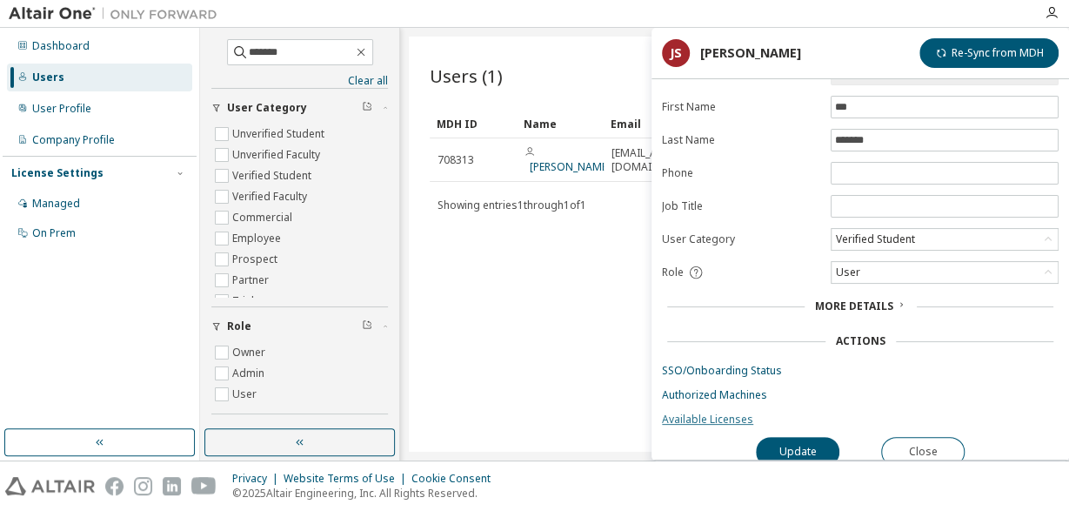
click at [732, 414] on link "Available Licenses" at bounding box center [860, 419] width 397 height 14
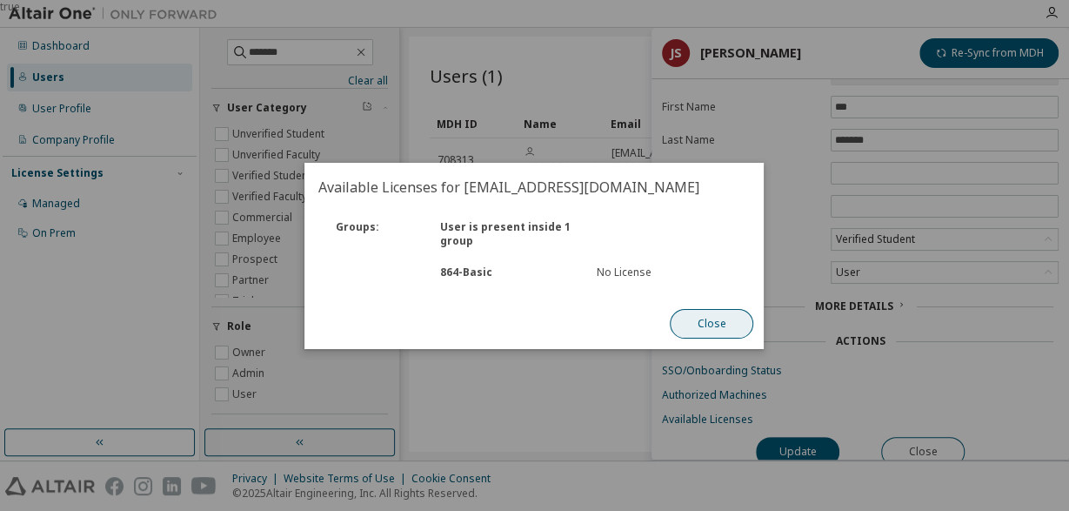
click at [721, 324] on button "Close" at bounding box center [713, 324] width 84 height 30
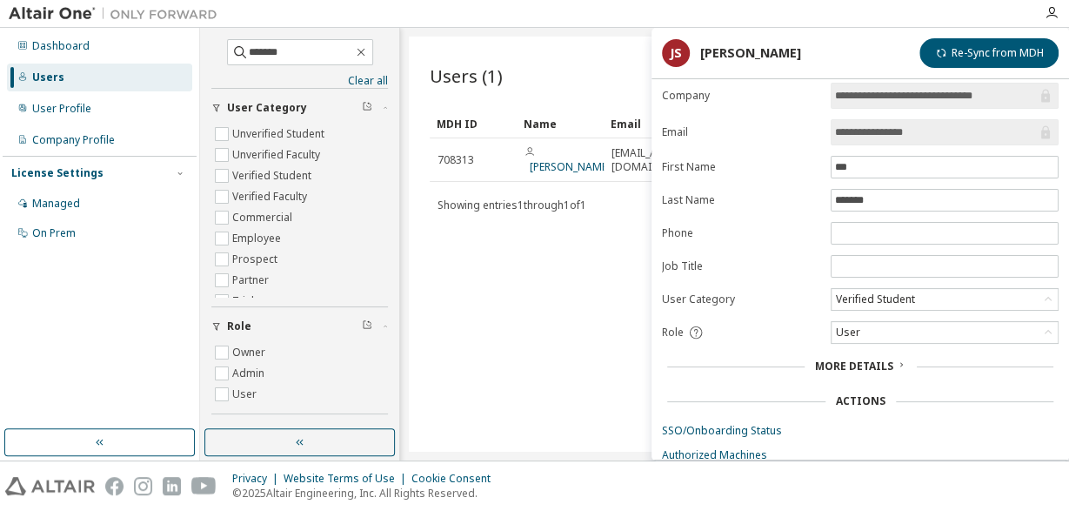
scroll to position [0, 0]
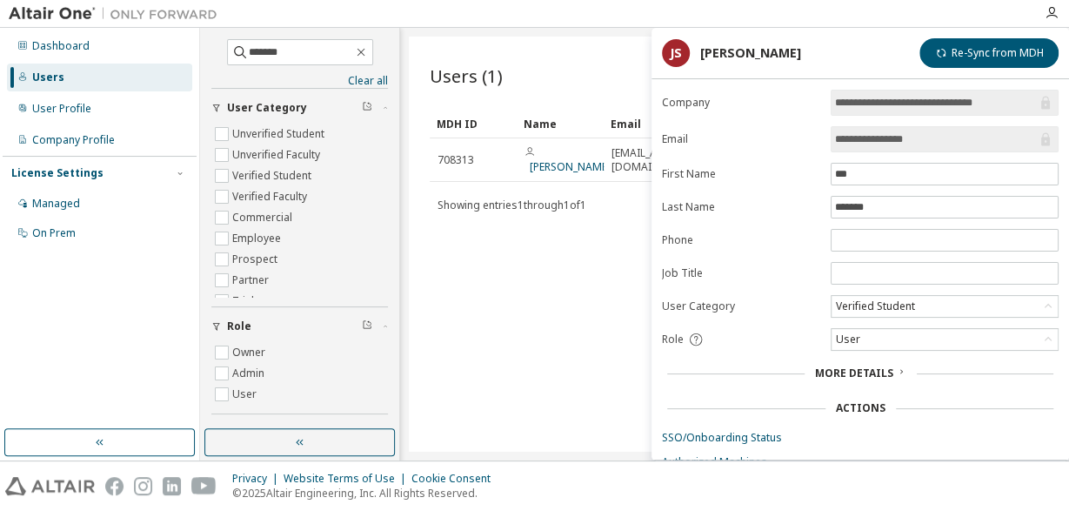
click at [519, 309] on div "Users (1) More Actions Import From CSV Export To CSV Add User Clear Load Save S…" at bounding box center [735, 244] width 652 height 415
click at [365, 52] on icon "button" at bounding box center [361, 53] width 8 height 8
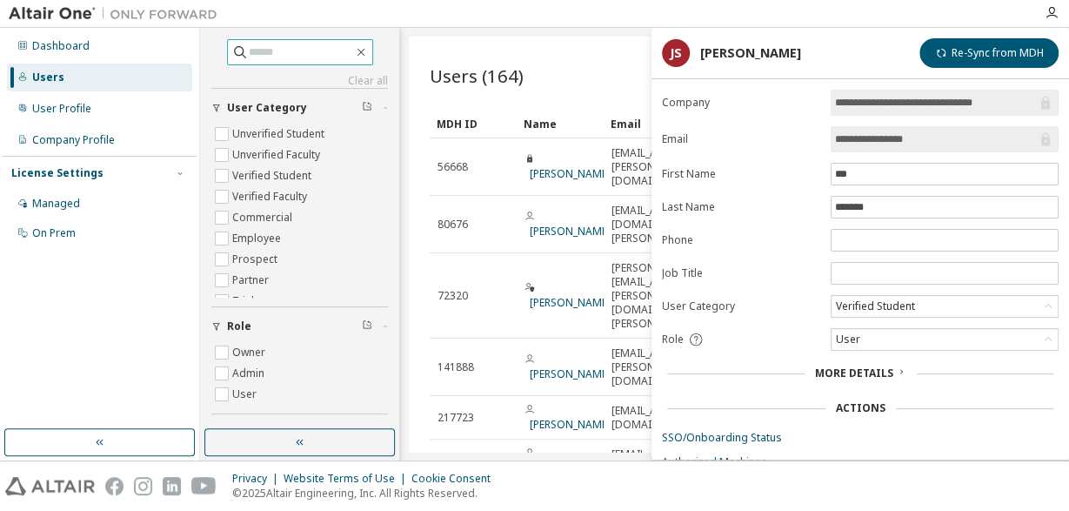
scroll to position [67, 0]
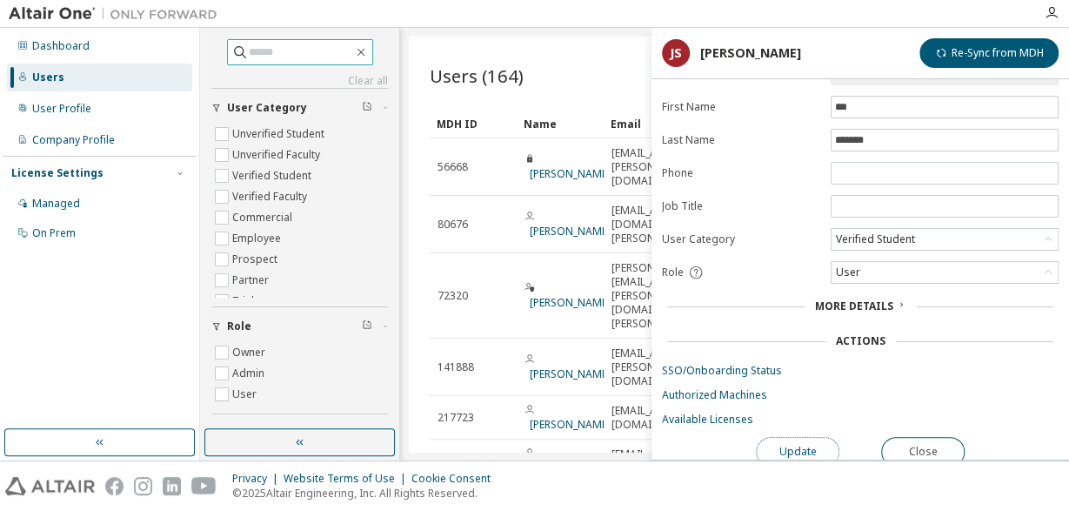
click at [810, 445] on button "Update" at bounding box center [798, 452] width 84 height 30
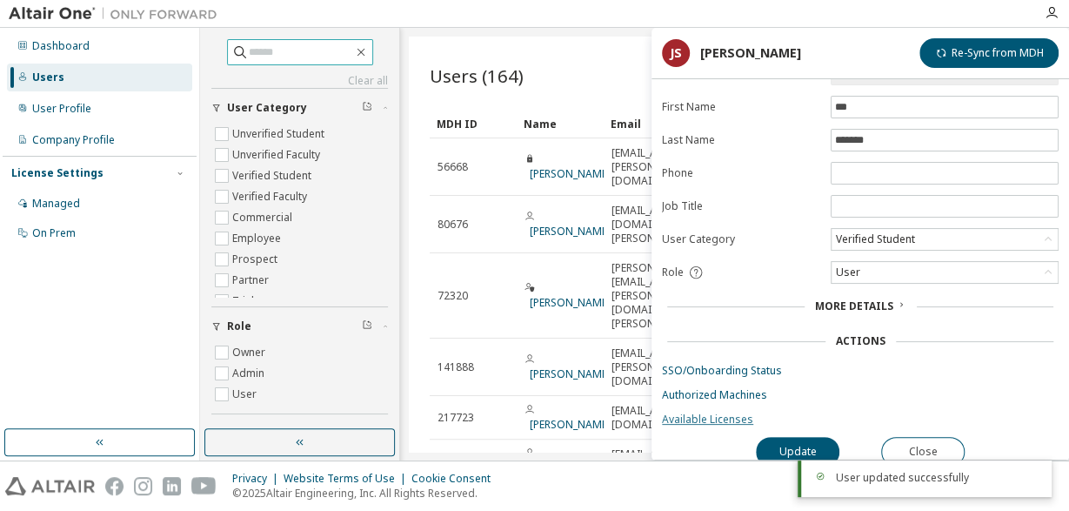
click at [711, 412] on link "Available Licenses" at bounding box center [860, 419] width 397 height 14
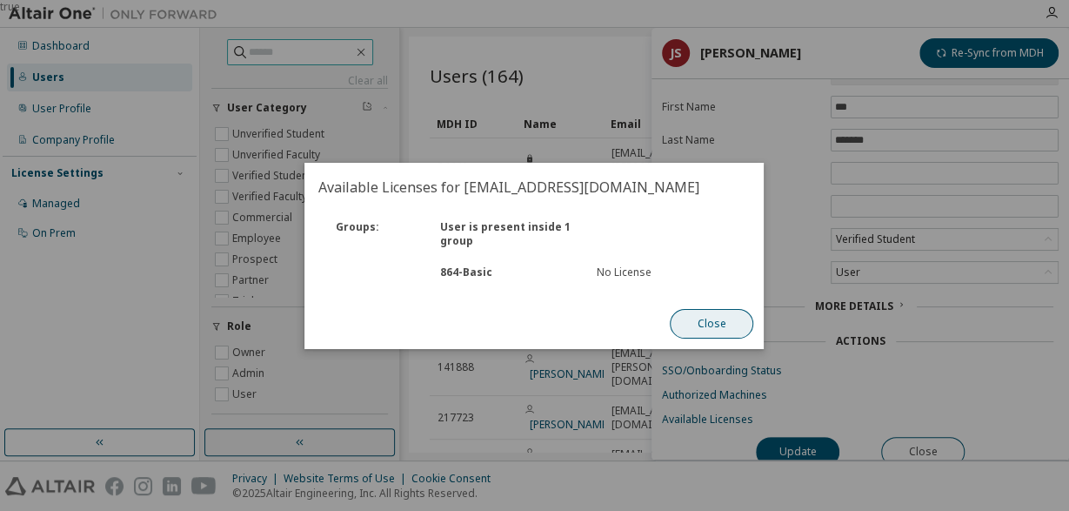
click at [701, 318] on button "Close" at bounding box center [713, 324] width 84 height 30
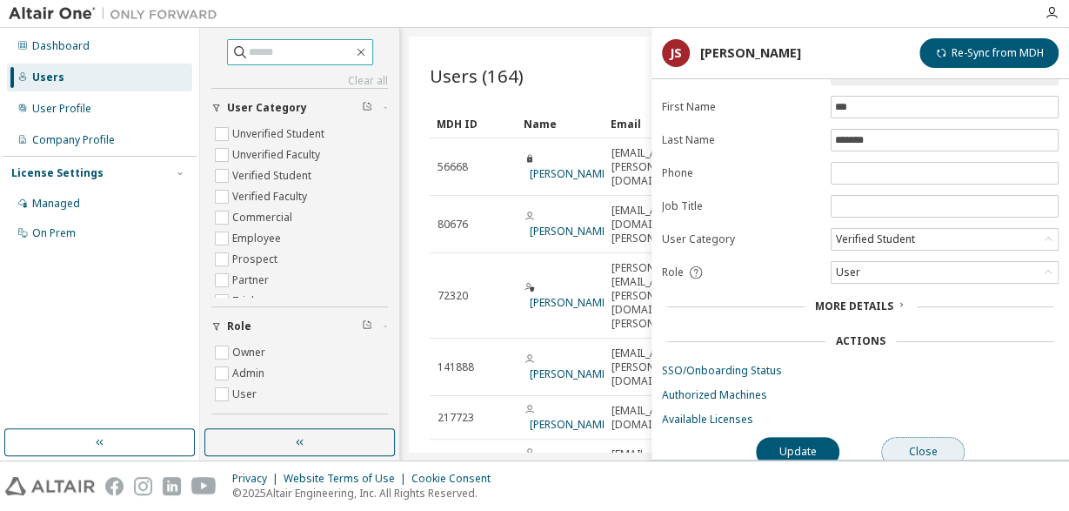
click at [914, 442] on button "Close" at bounding box center [923, 452] width 84 height 30
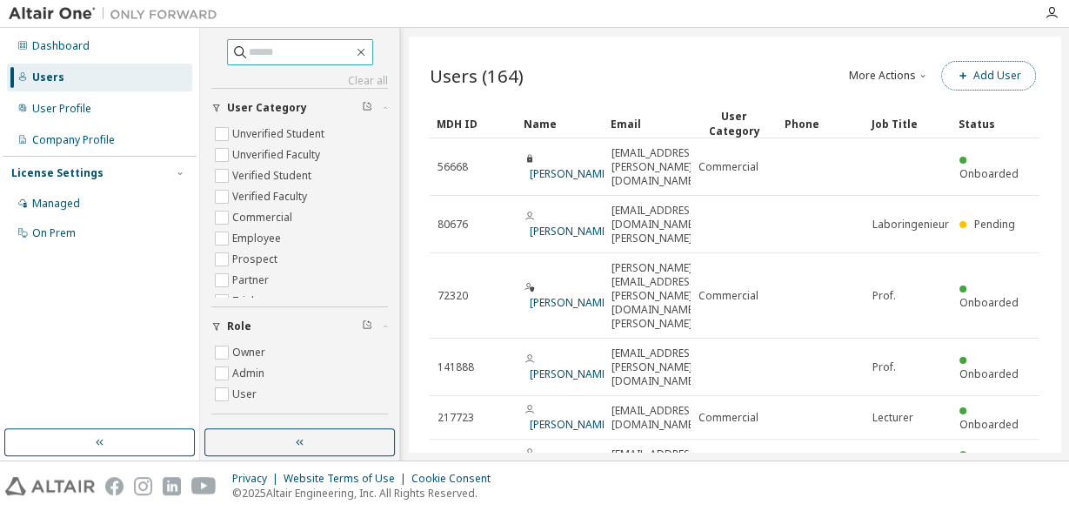
click at [981, 77] on button "Add User" at bounding box center [988, 76] width 95 height 30
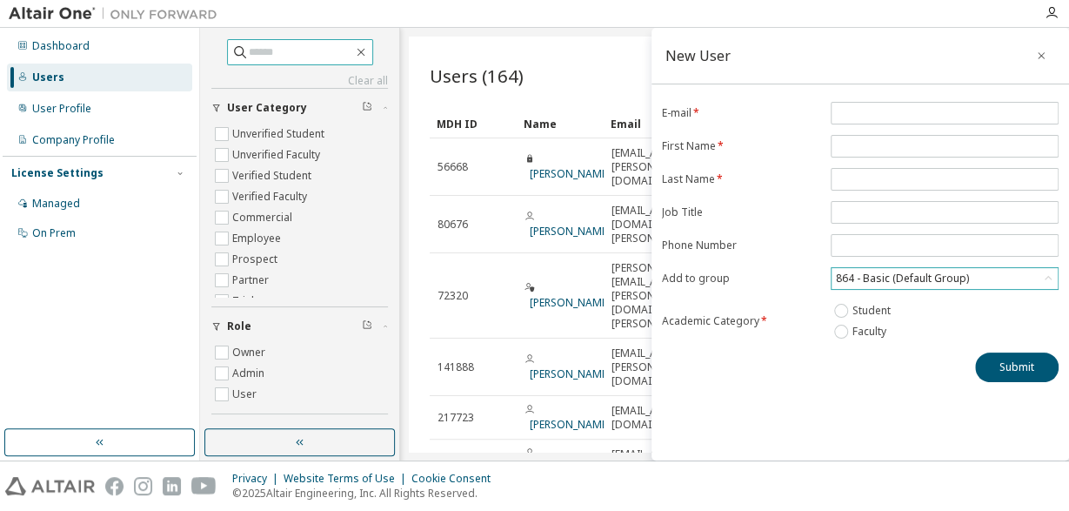
click at [883, 271] on div "864 - Basic (Default Group)" at bounding box center [902, 278] width 138 height 19
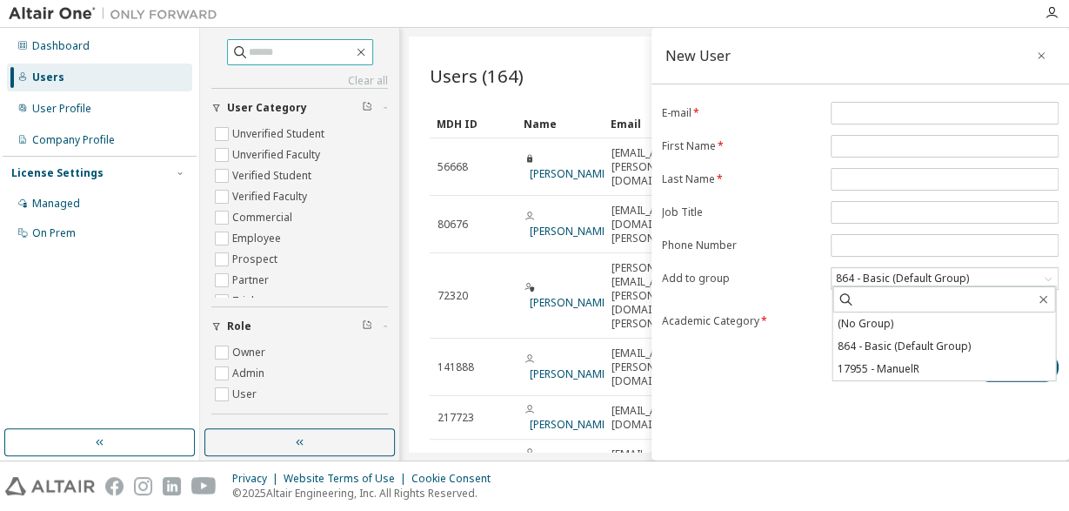
click at [773, 359] on div "Submit" at bounding box center [860, 367] width 397 height 30
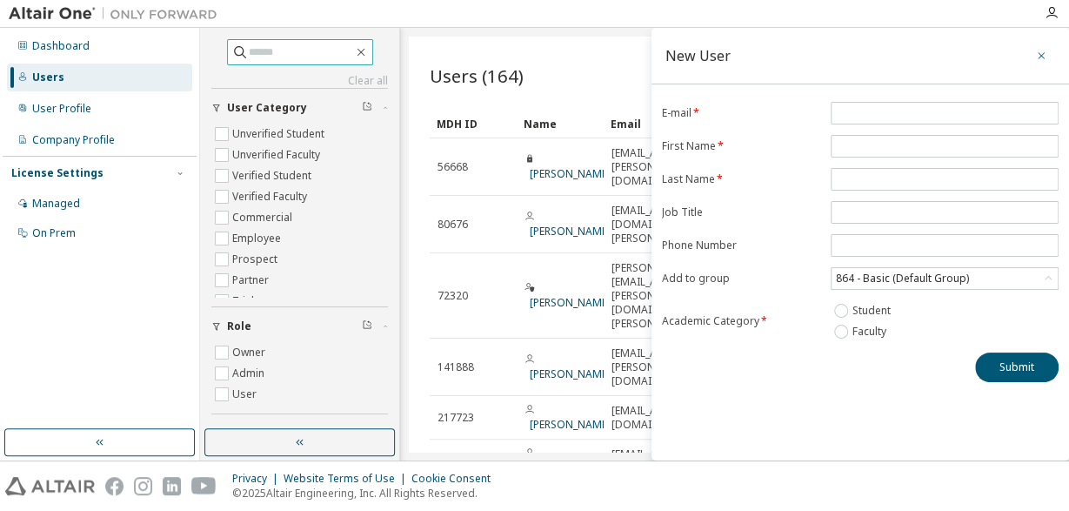
click at [1040, 48] on button "button" at bounding box center [1041, 56] width 28 height 28
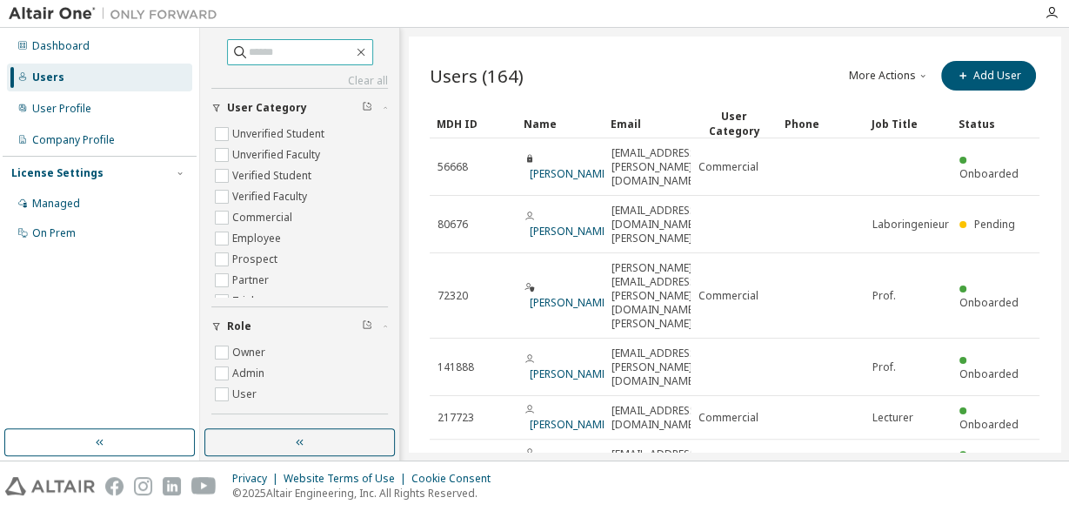
click at [456, 130] on div "MDH ID" at bounding box center [473, 124] width 73 height 28
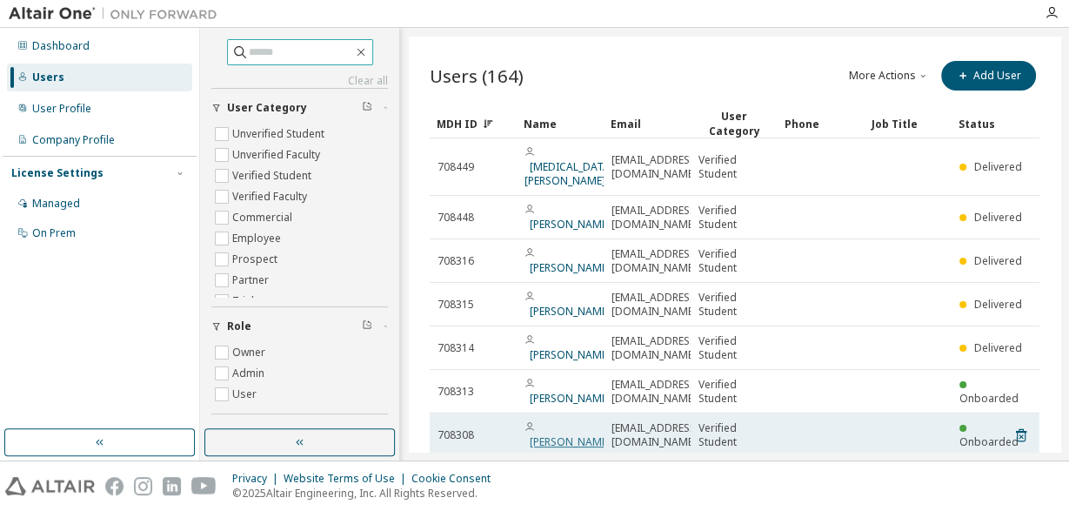
click at [551, 434] on link "[PERSON_NAME]" at bounding box center [570, 441] width 81 height 15
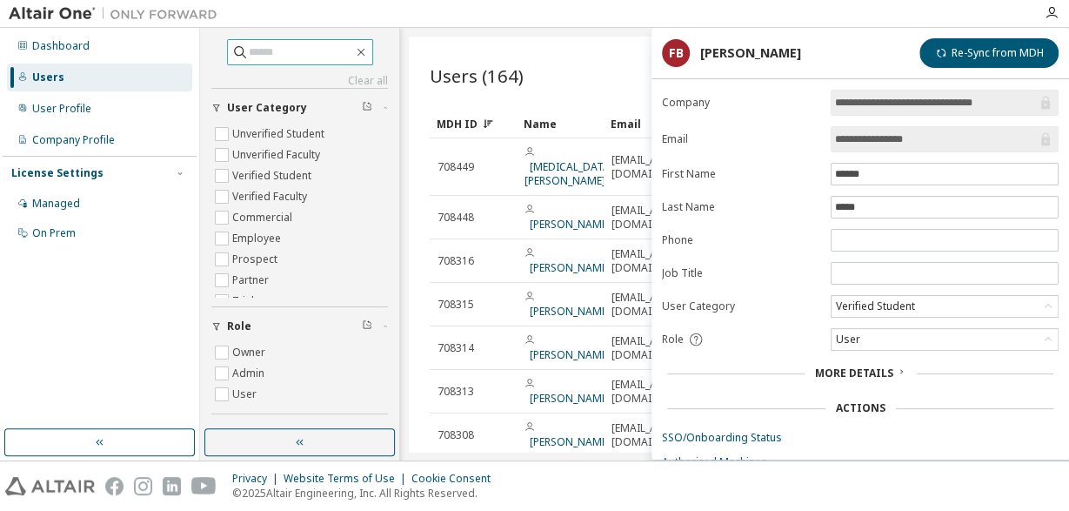
scroll to position [67, 0]
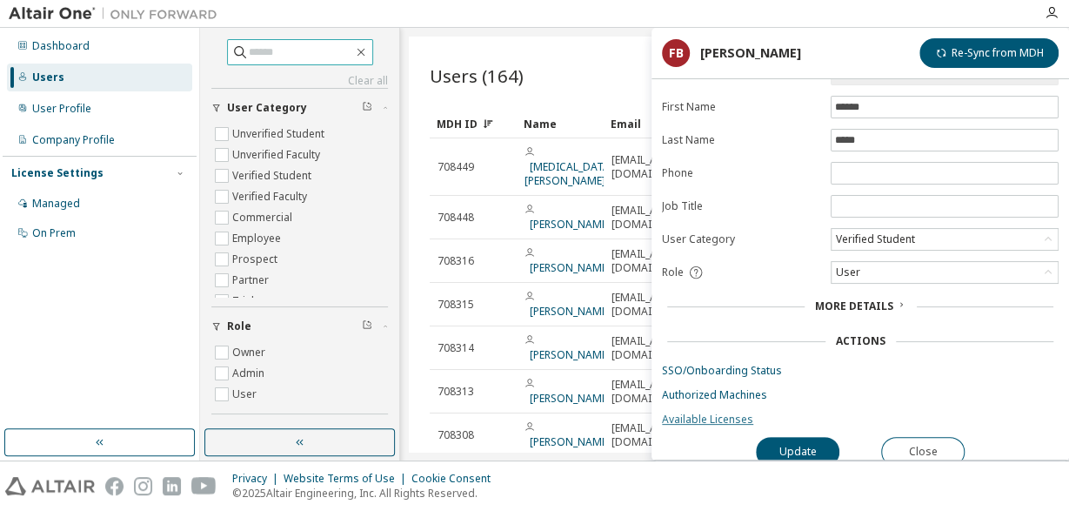
click at [711, 417] on link "Available Licenses" at bounding box center [860, 419] width 397 height 14
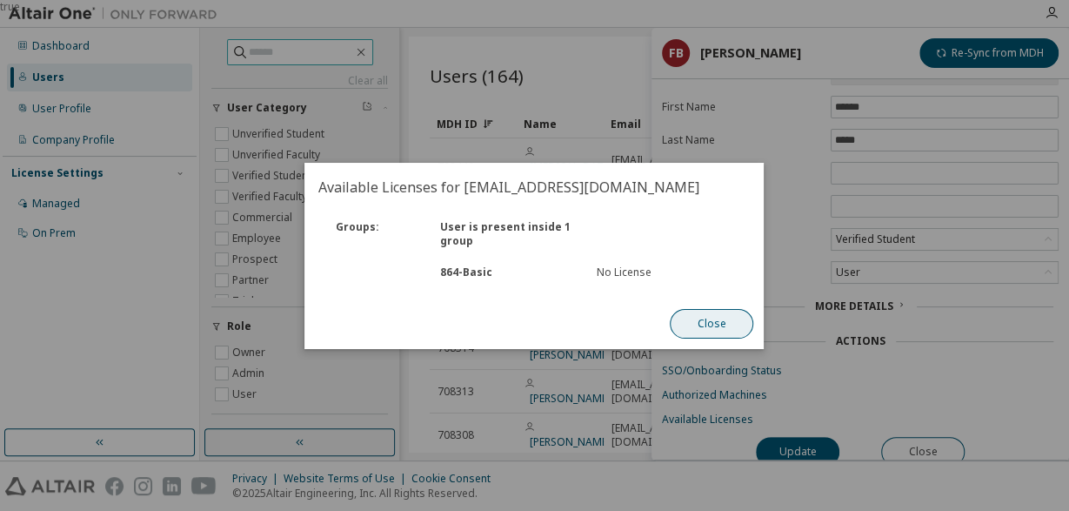
click at [716, 320] on button "Close" at bounding box center [713, 324] width 84 height 30
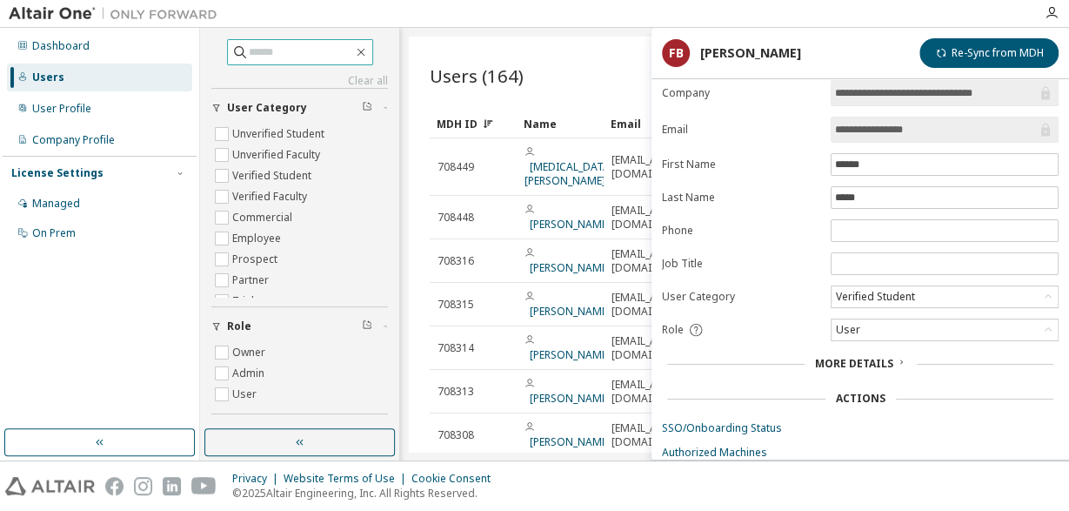
scroll to position [0, 0]
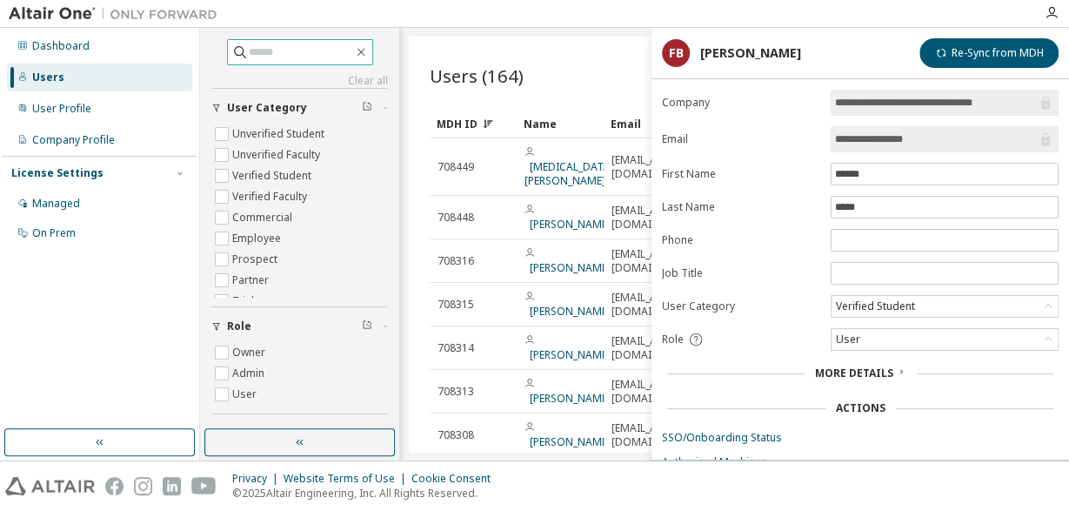
click at [857, 106] on input "**********" at bounding box center [936, 102] width 202 height 17
click at [857, 137] on input "**********" at bounding box center [936, 138] width 202 height 17
click at [855, 168] on input "******" at bounding box center [944, 174] width 219 height 14
click at [845, 299] on div "Verified Student" at bounding box center [875, 306] width 84 height 19
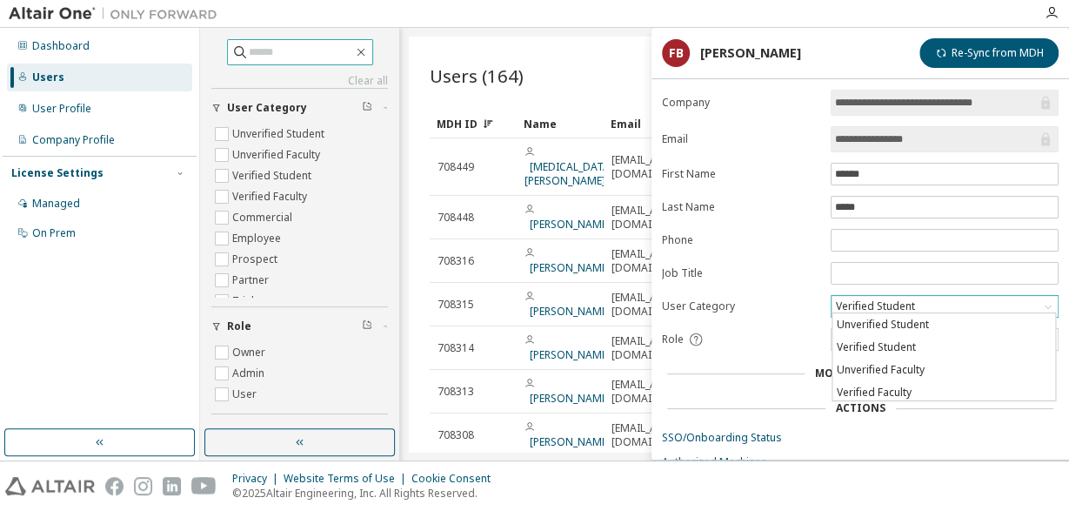
click at [845, 299] on div "Verified Student" at bounding box center [875, 306] width 84 height 19
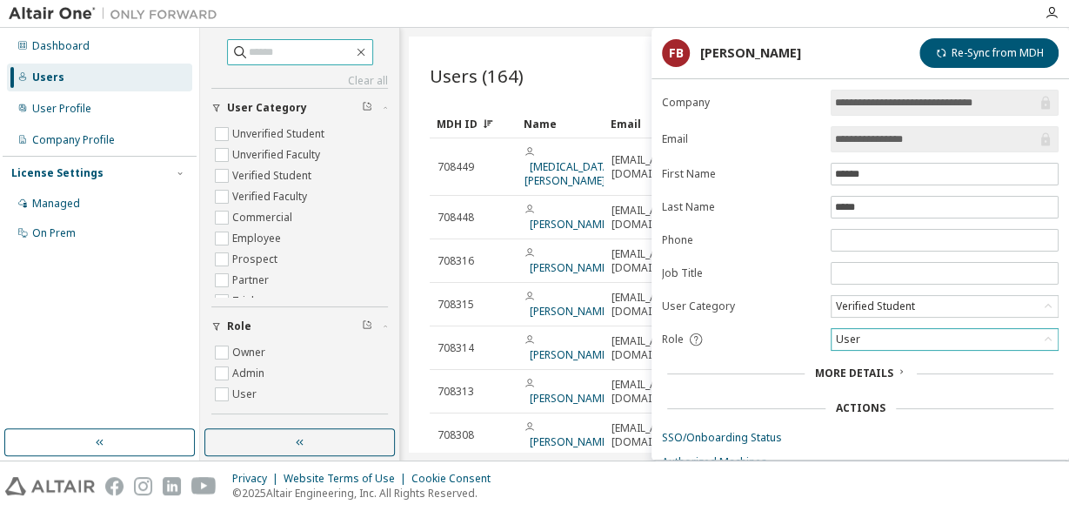
click at [851, 341] on div "User" at bounding box center [848, 339] width 30 height 19
click at [851, 337] on div "User" at bounding box center [848, 339] width 30 height 19
click at [876, 371] on span "More Details" at bounding box center [854, 372] width 78 height 15
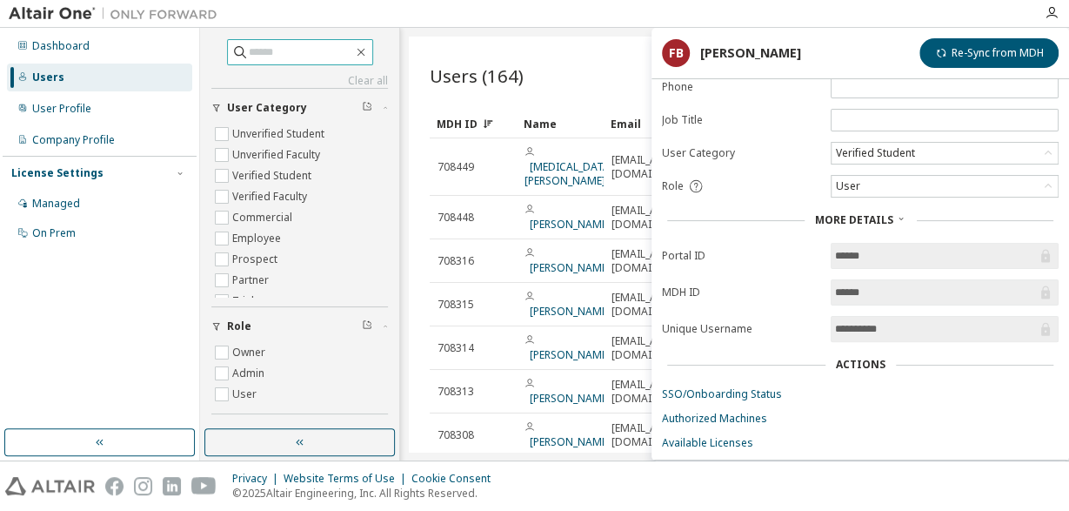
scroll to position [175, 0]
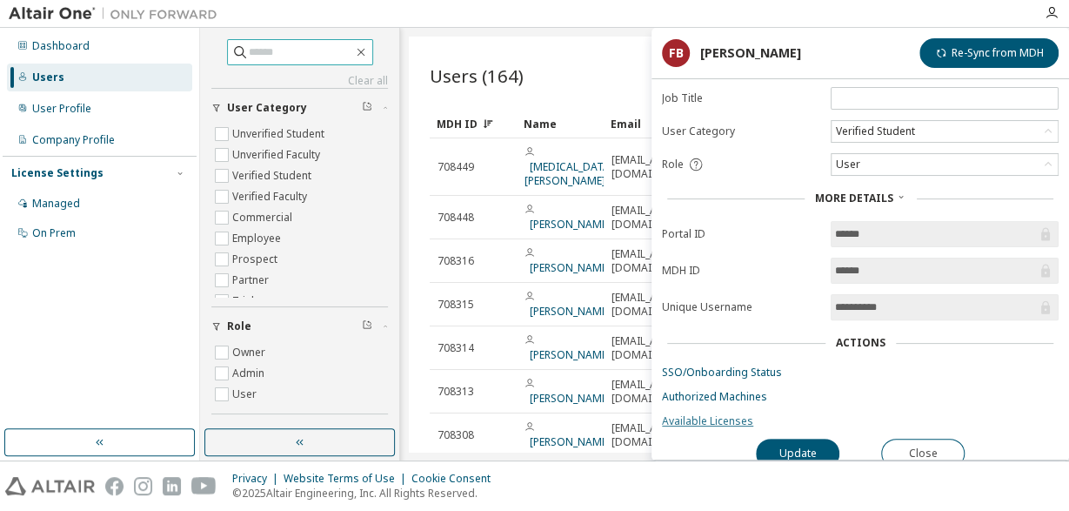
click at [713, 414] on link "Available Licenses" at bounding box center [860, 421] width 397 height 14
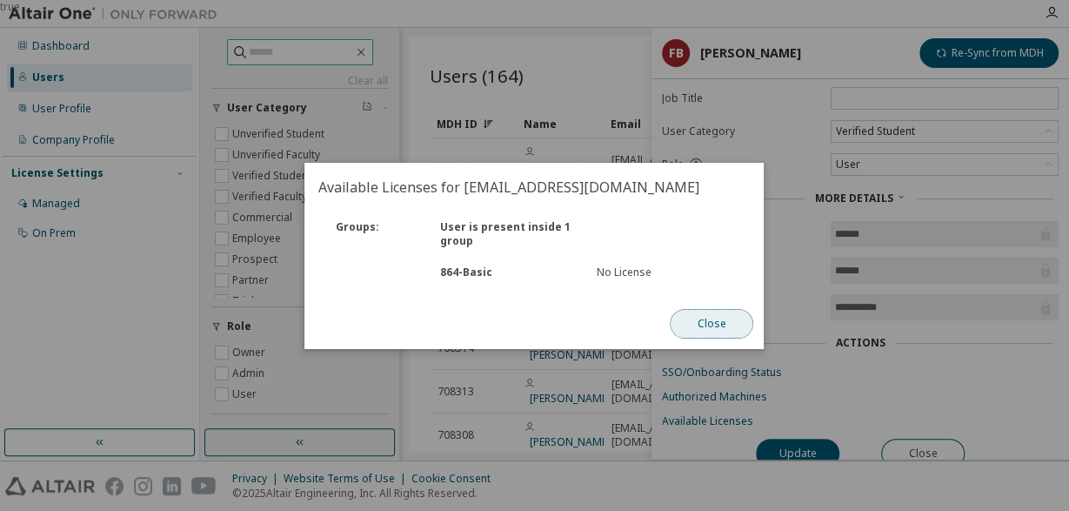
click at [709, 326] on button "Close" at bounding box center [713, 324] width 84 height 30
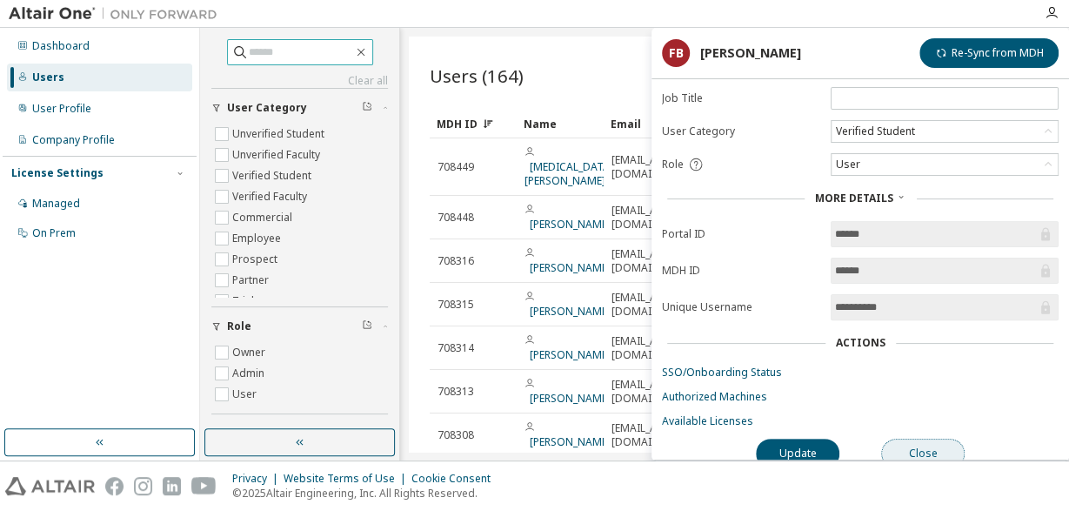
click at [901, 438] on button "Close" at bounding box center [923, 453] width 84 height 30
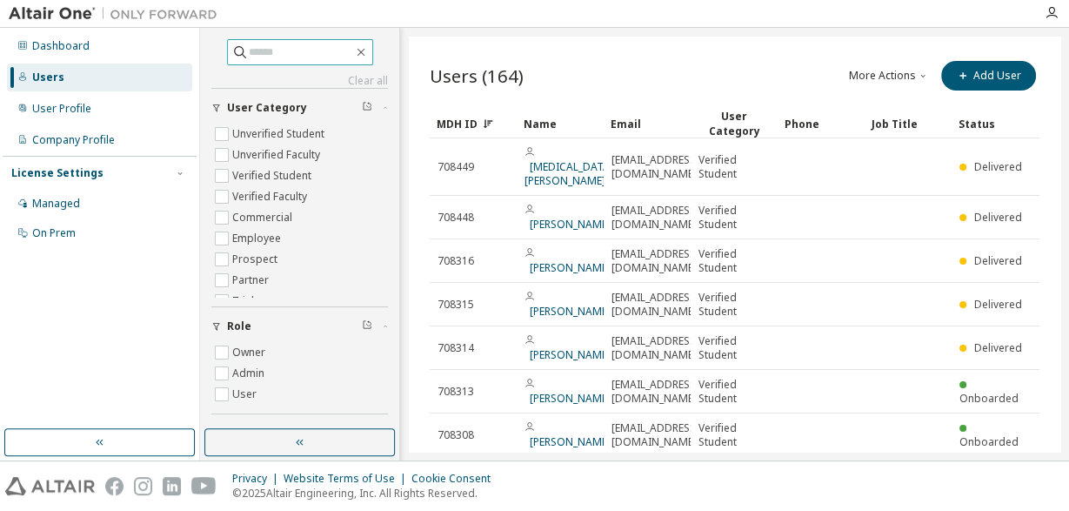
click at [1049, 326] on div "Users (164) More Actions Import From CSV Export To CSV Add User Clear Load Save…" at bounding box center [735, 244] width 652 height 415
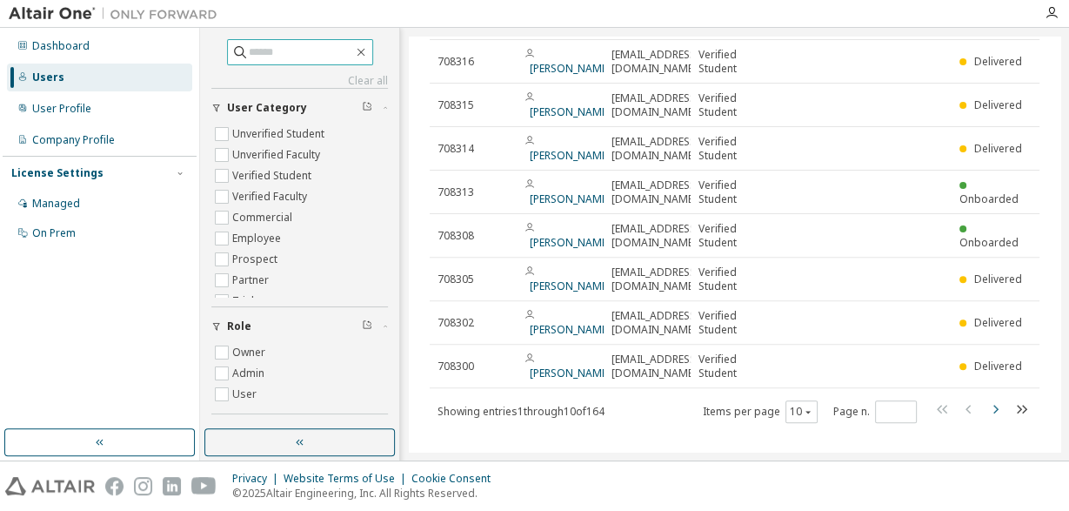
click at [996, 398] on icon "button" at bounding box center [995, 408] width 21 height 21
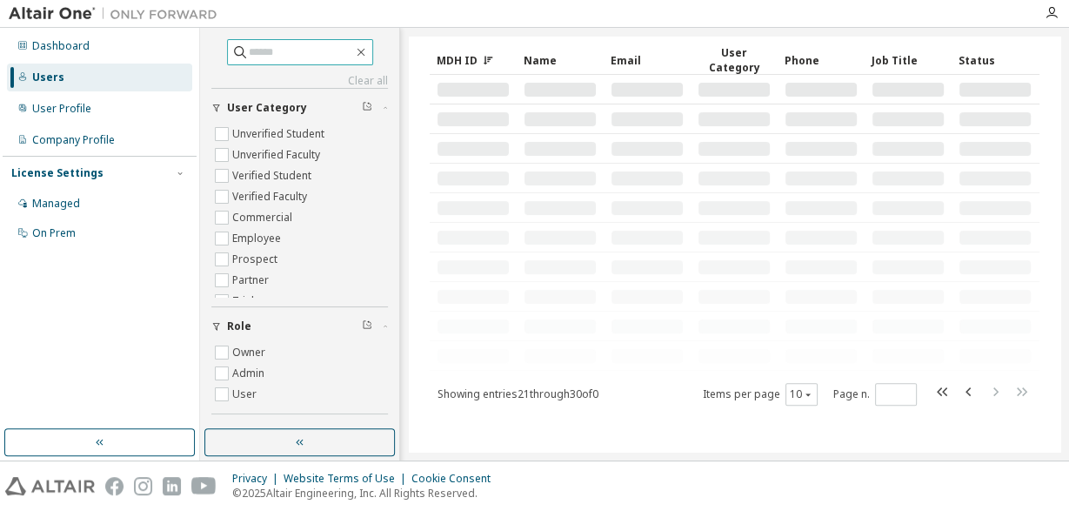
scroll to position [60, 0]
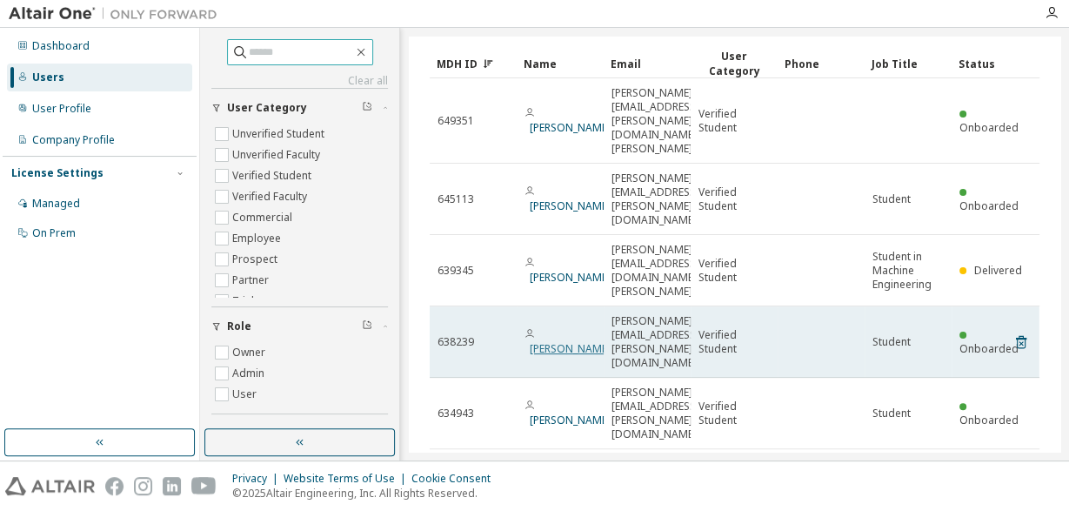
click at [542, 341] on link "[PERSON_NAME]" at bounding box center [570, 348] width 81 height 15
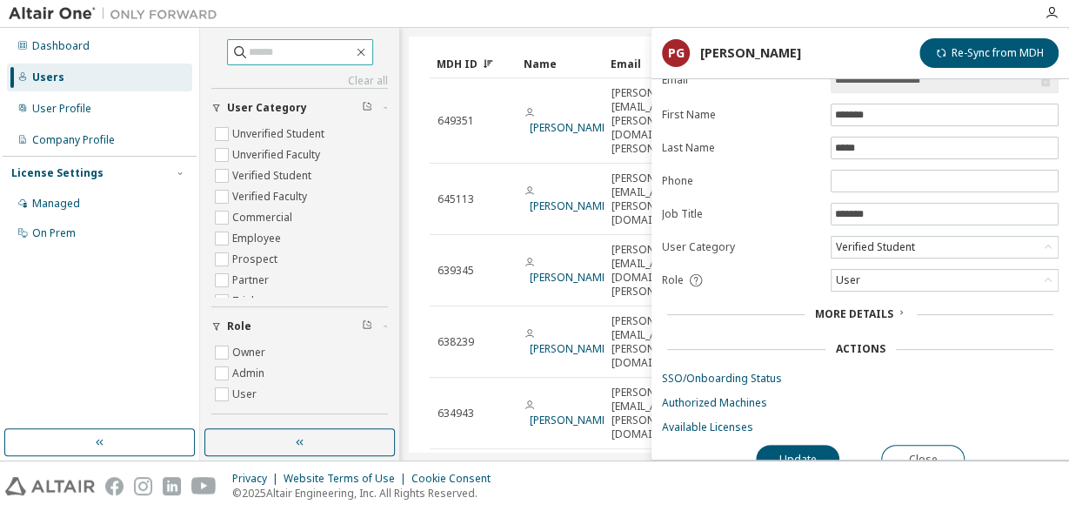
scroll to position [67, 0]
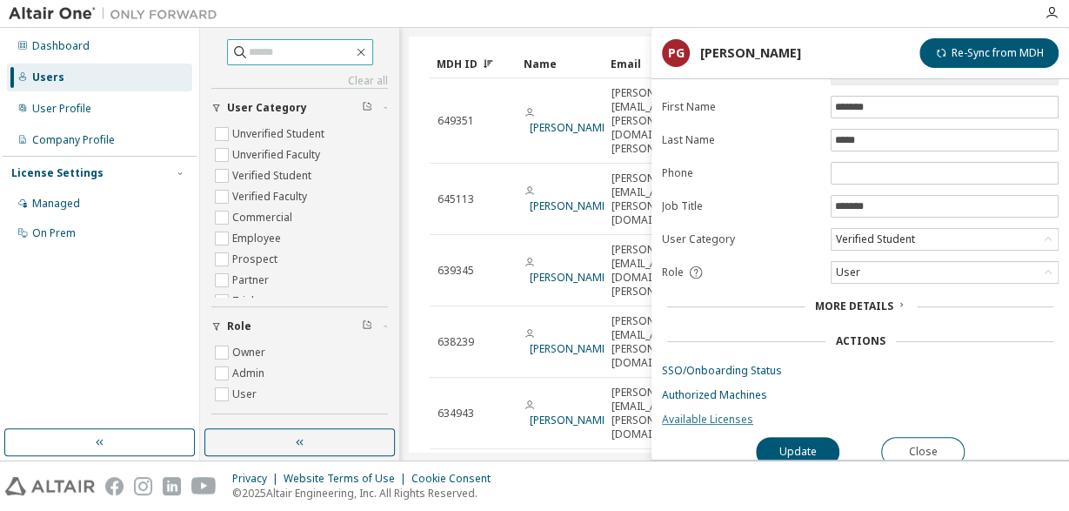
click at [742, 417] on link "Available Licenses" at bounding box center [860, 419] width 397 height 14
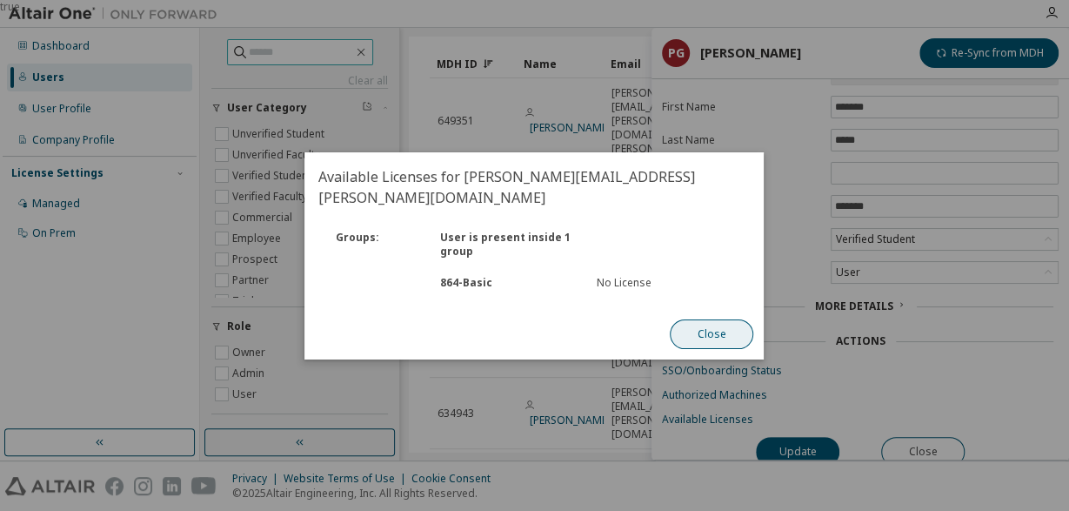
click at [719, 322] on button "Close" at bounding box center [713, 334] width 84 height 30
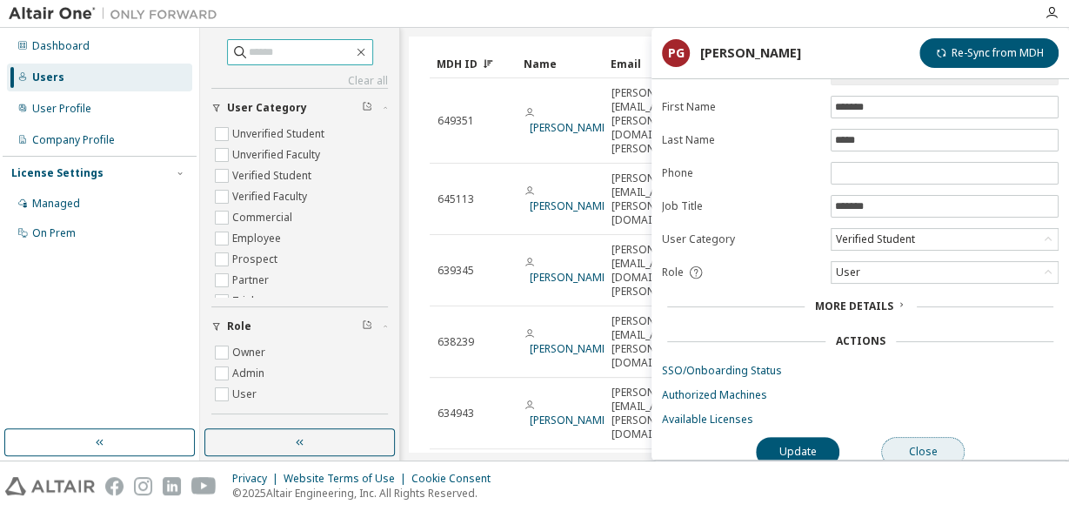
click at [923, 440] on button "Close" at bounding box center [923, 452] width 84 height 30
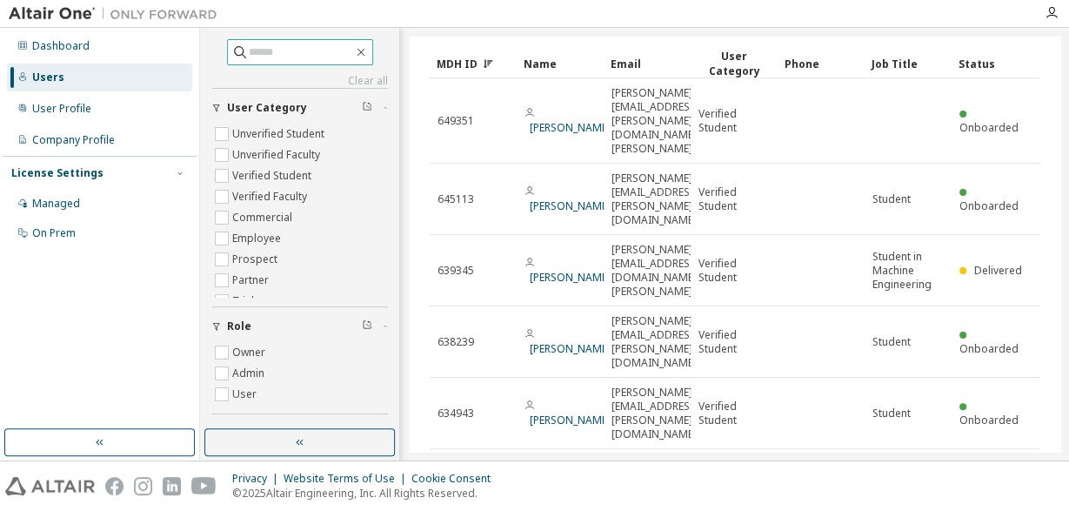
scroll to position [213, 0]
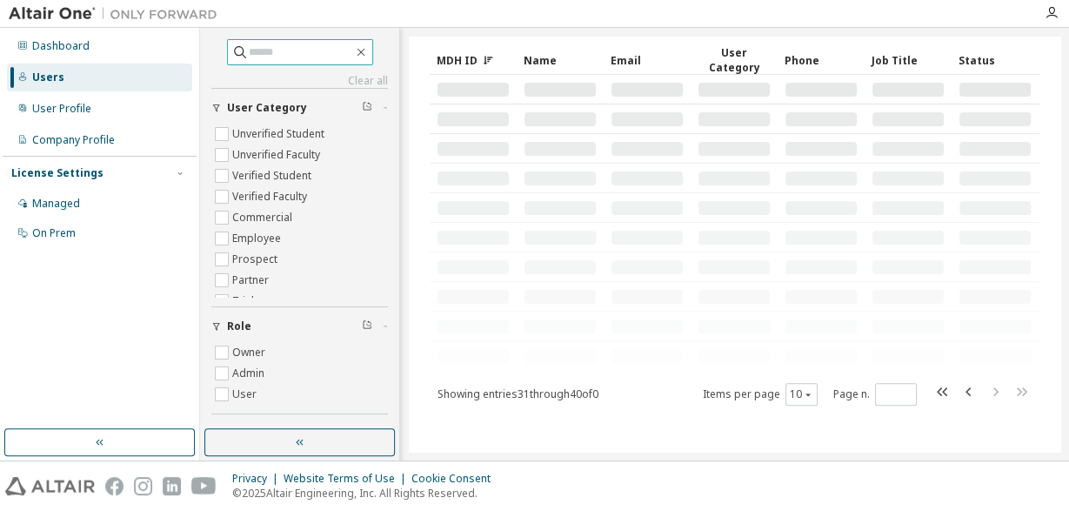
scroll to position [60, 0]
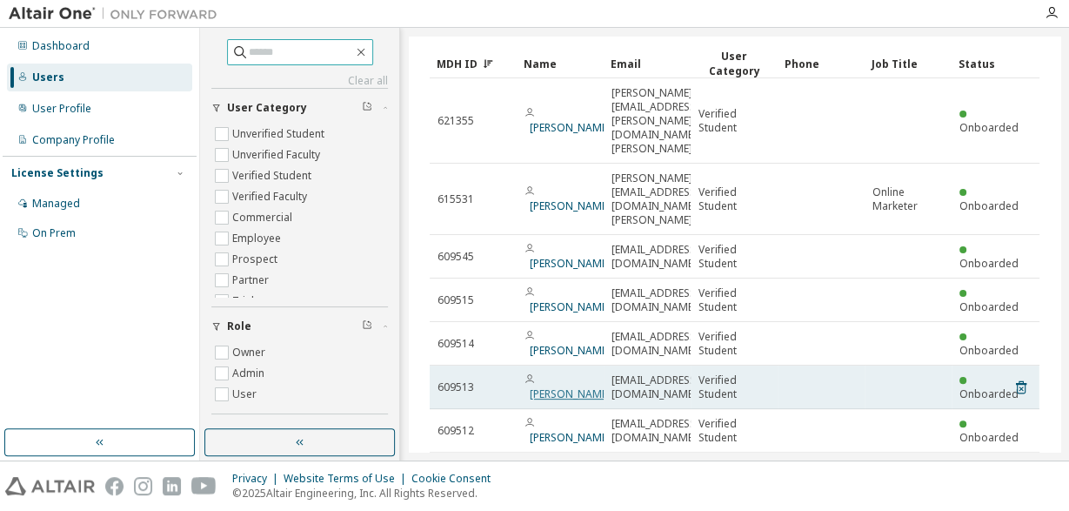
click at [537, 386] on link "[PERSON_NAME]" at bounding box center [570, 393] width 81 height 15
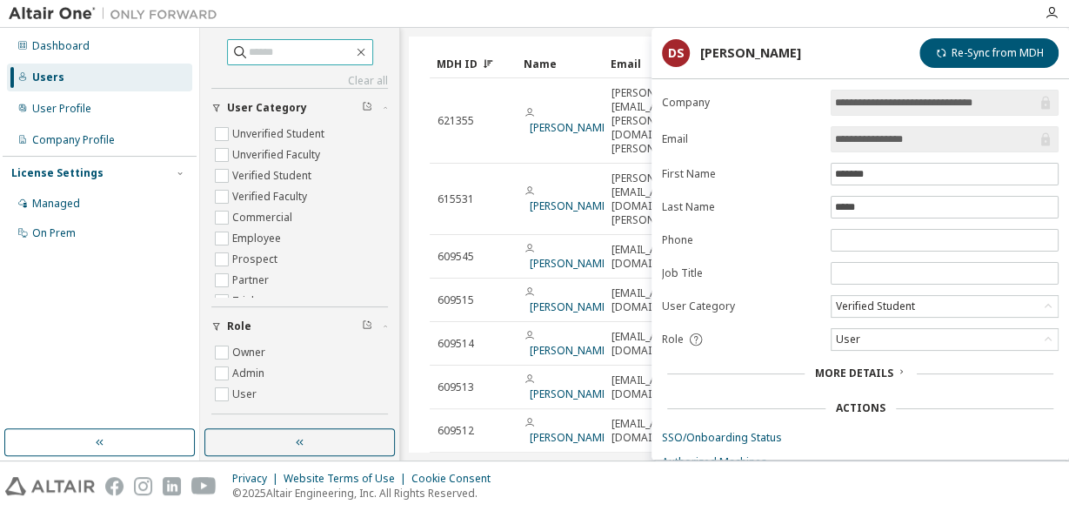
scroll to position [67, 0]
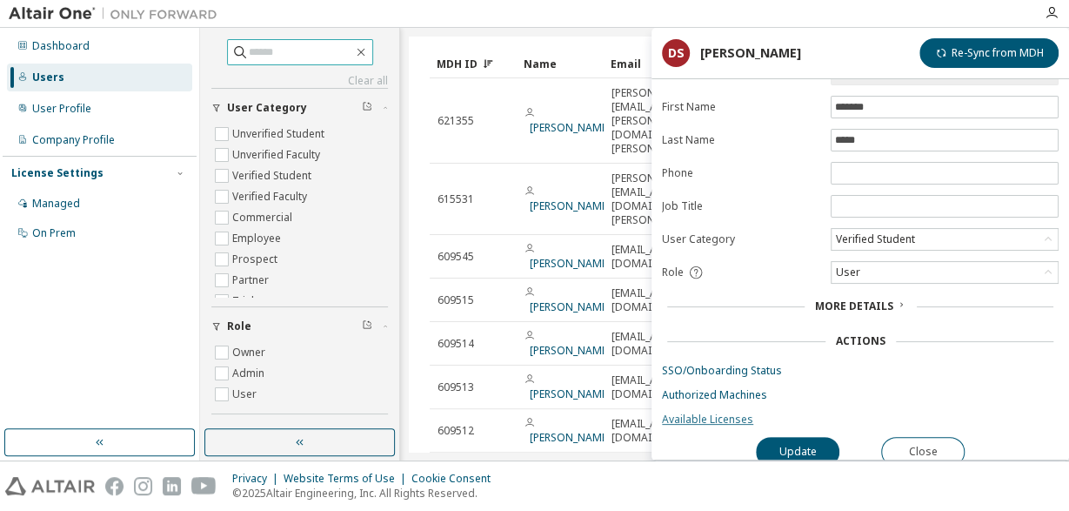
click at [711, 412] on link "Available Licenses" at bounding box center [860, 419] width 397 height 14
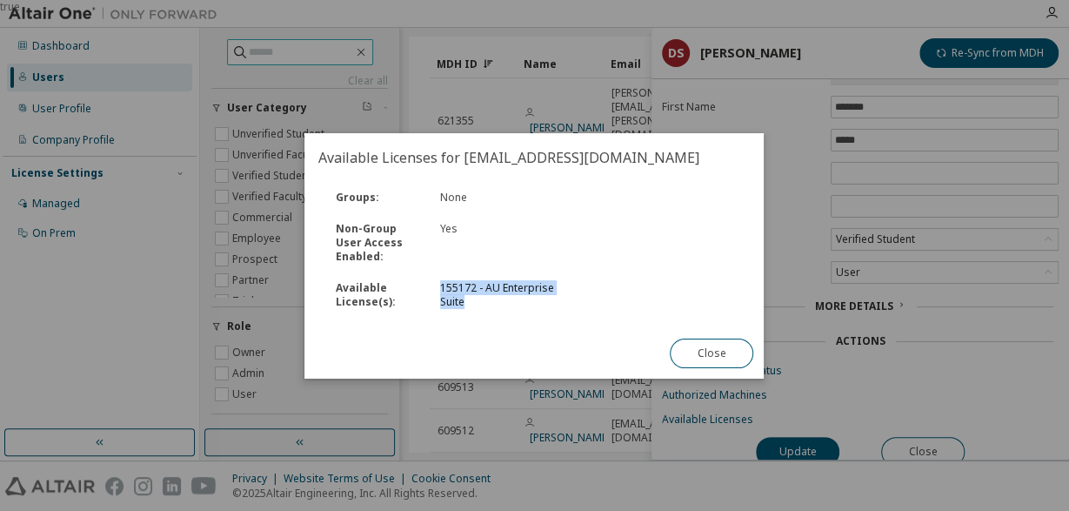
drag, startPoint x: 432, startPoint y: 286, endPoint x: 490, endPoint y: 309, distance: 61.7
click at [490, 309] on div "155172 - AU Enterprise Suite" at bounding box center [508, 295] width 157 height 28
click at [490, 309] on div "155172 - AU Enterprise Suite" at bounding box center [508, 295] width 136 height 28
click at [683, 358] on button "Close" at bounding box center [713, 353] width 84 height 30
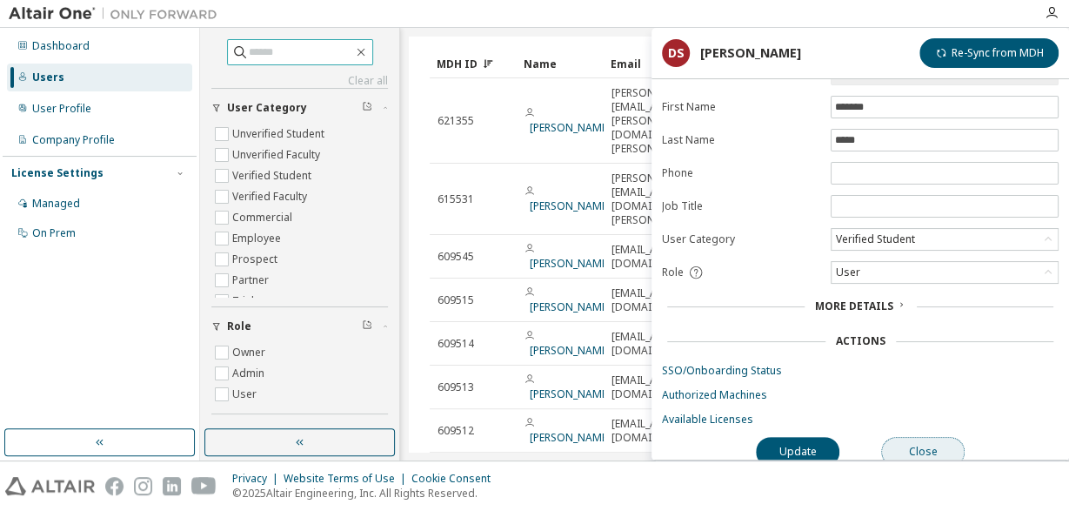
click at [912, 448] on button "Close" at bounding box center [923, 452] width 84 height 30
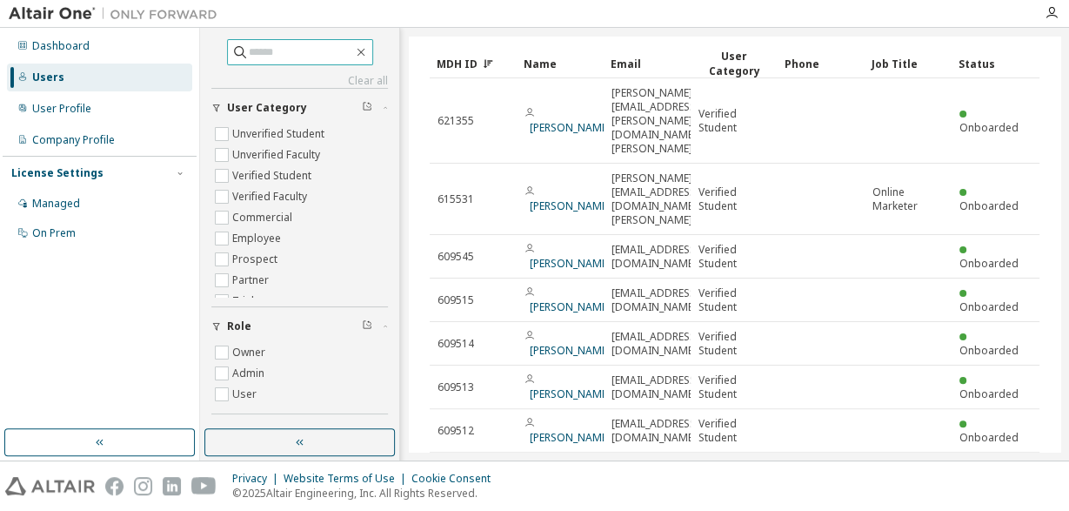
scroll to position [199, 0]
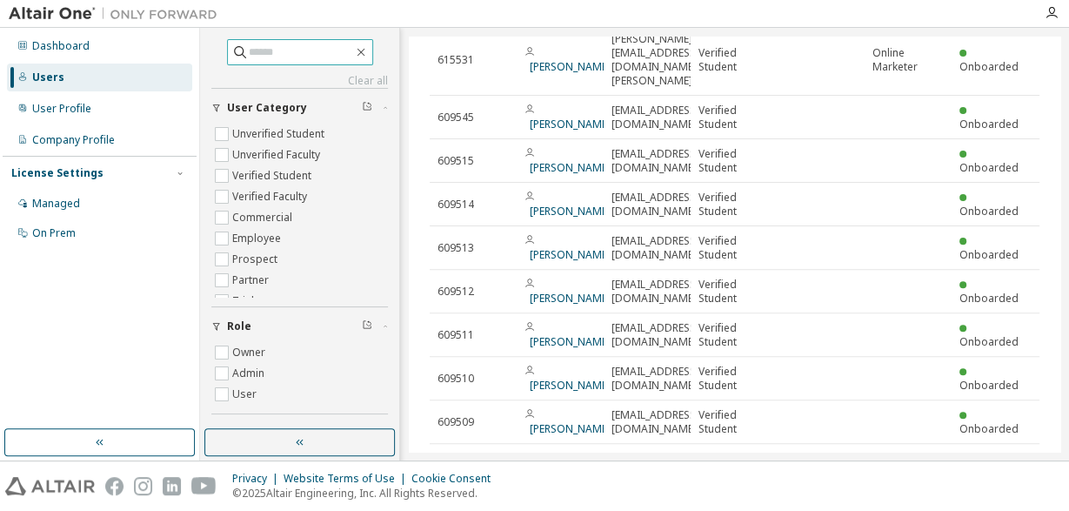
click at [939, 454] on icon "button" at bounding box center [943, 464] width 21 height 21
type input "*"
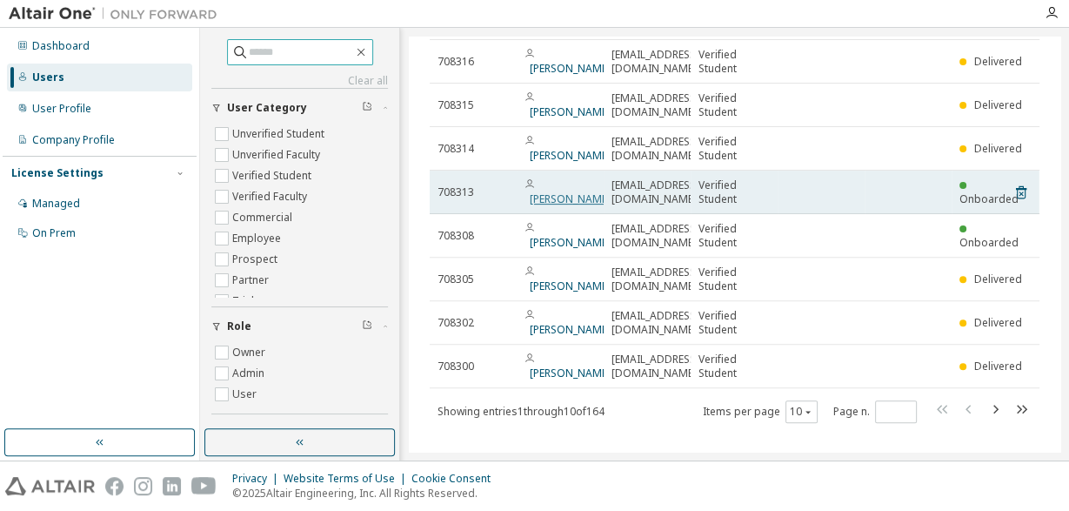
click at [565, 191] on link "[PERSON_NAME]" at bounding box center [570, 198] width 81 height 15
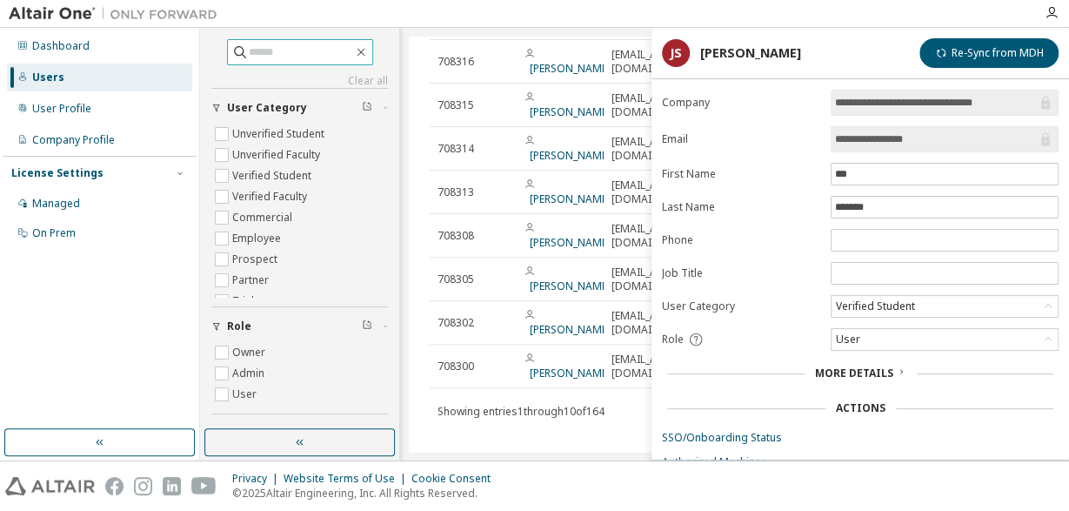
scroll to position [67, 0]
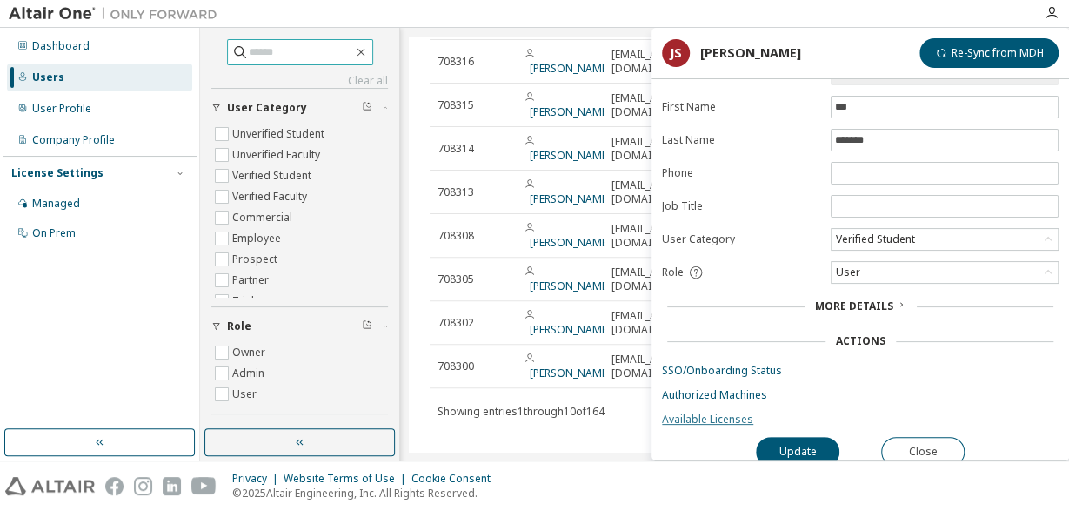
click at [699, 417] on link "Available Licenses" at bounding box center [860, 419] width 397 height 14
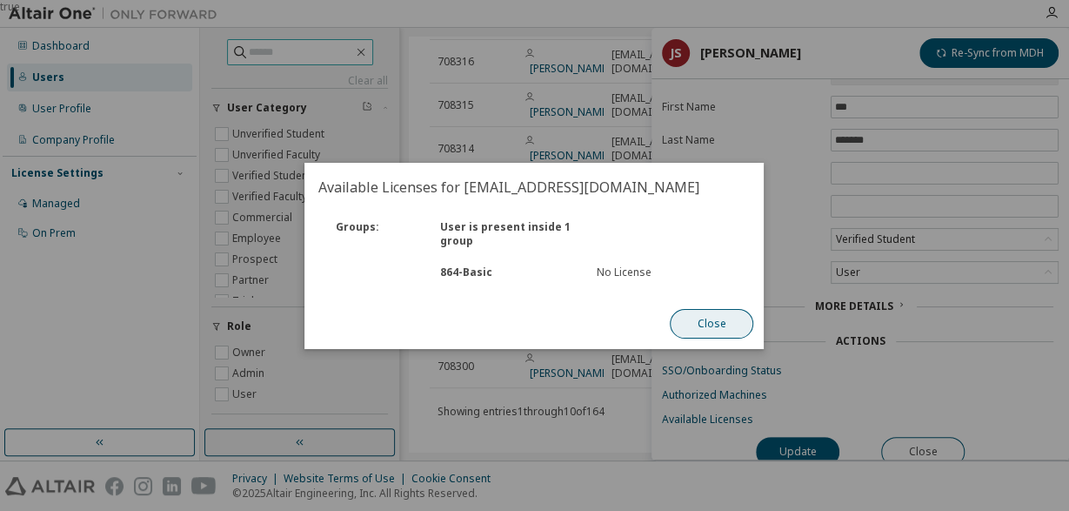
click at [714, 327] on button "Close" at bounding box center [713, 324] width 84 height 30
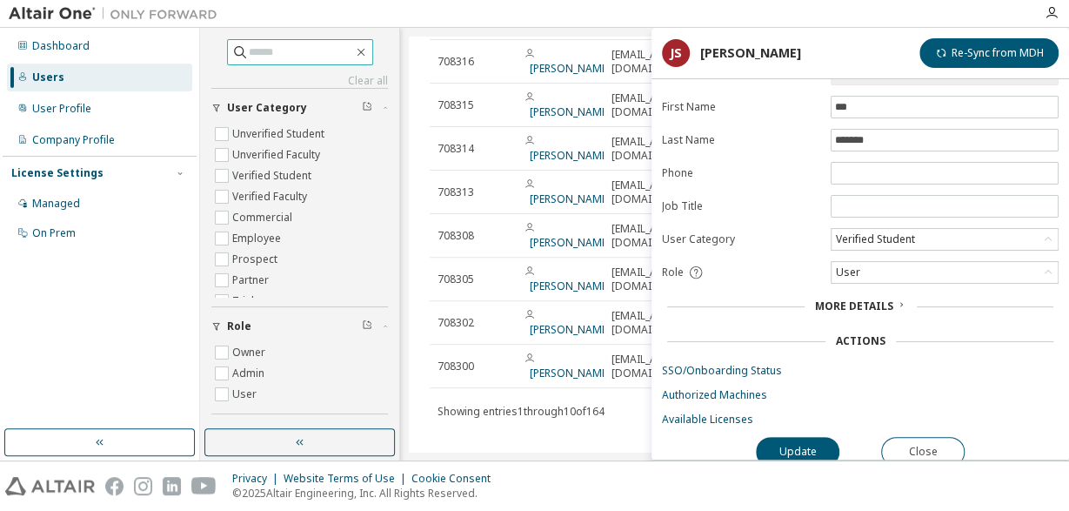
click at [824, 299] on span "More Details" at bounding box center [854, 305] width 78 height 15
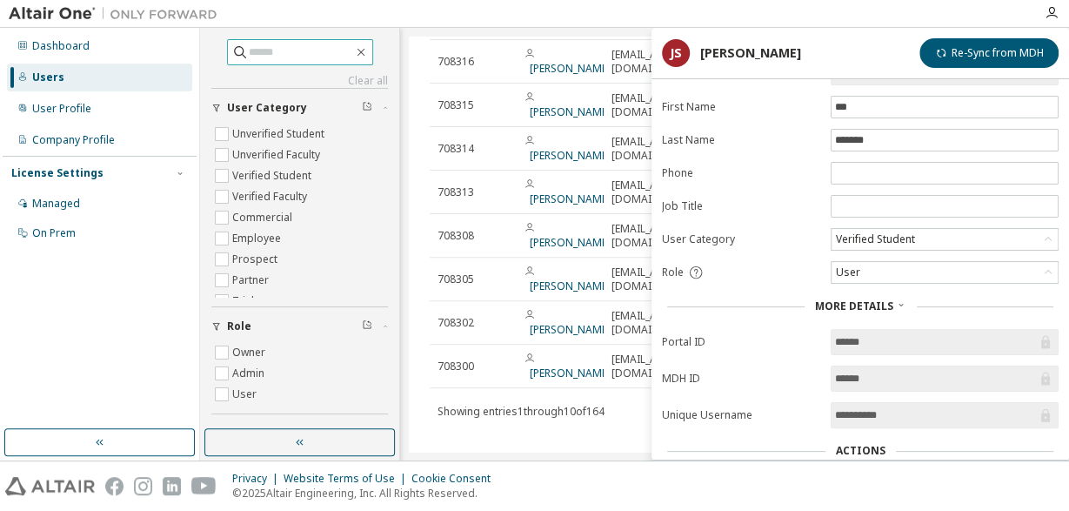
click at [638, 437] on div "Users (164) More Actions Import From CSV Export To CSV Add User Clear Load Save…" at bounding box center [735, 244] width 652 height 415
